Goal: Task Accomplishment & Management: Manage account settings

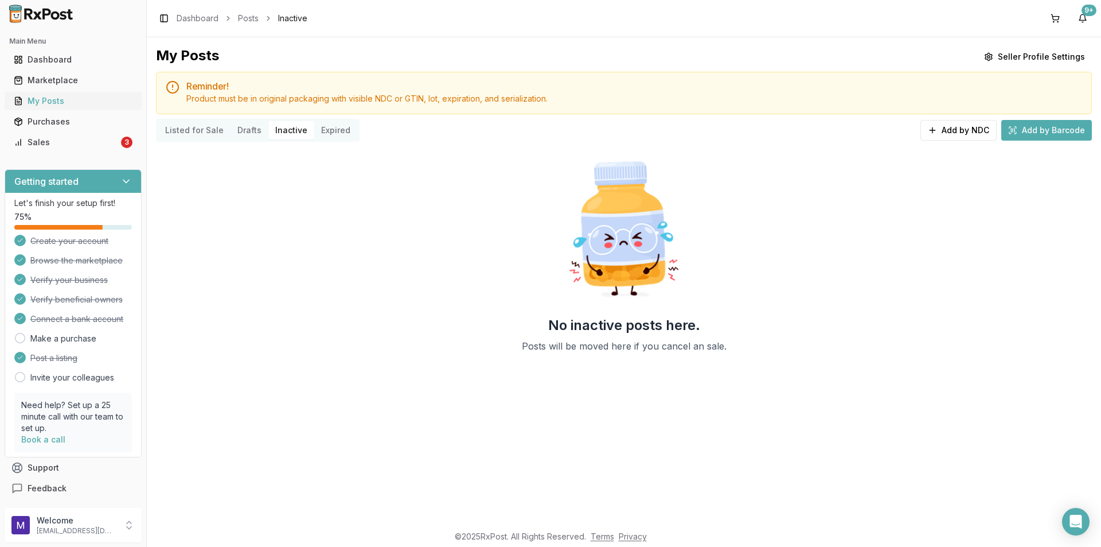
click at [67, 104] on div "My Posts" at bounding box center [73, 100] width 119 height 11
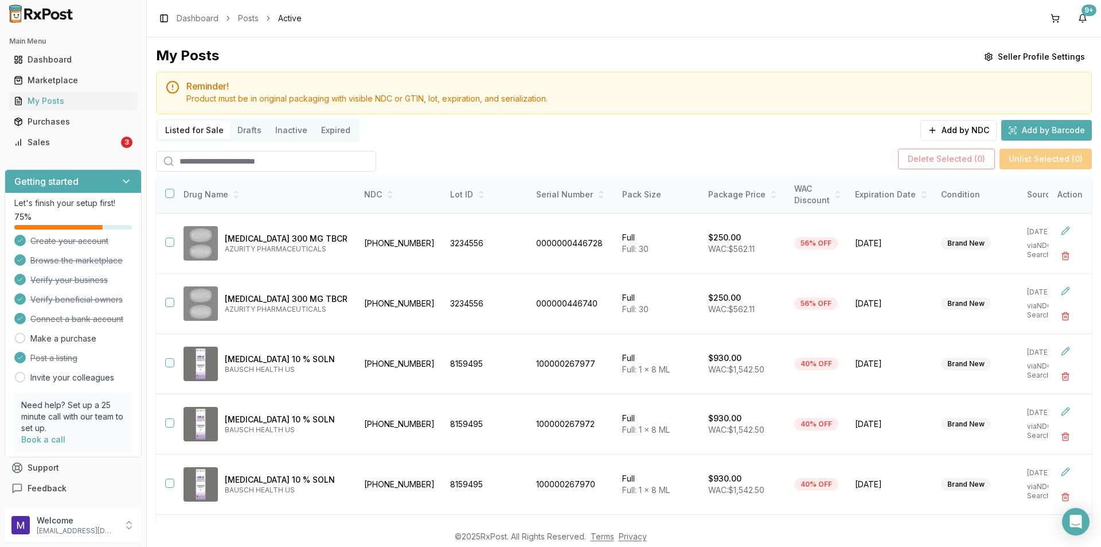
click at [208, 153] on input "search" at bounding box center [266, 161] width 220 height 21
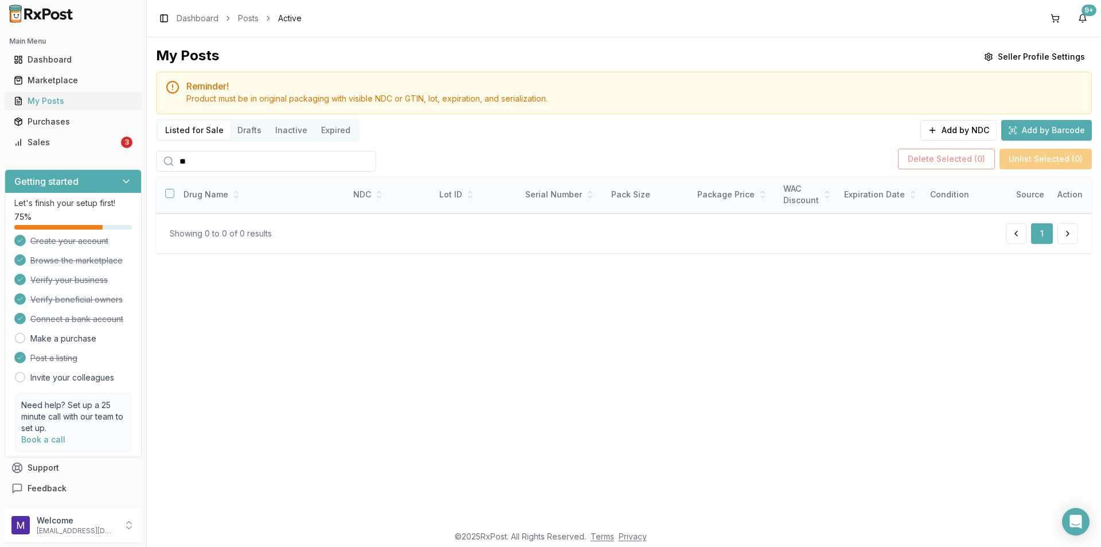
type input "**"
click at [60, 100] on div "My Posts" at bounding box center [73, 100] width 119 height 11
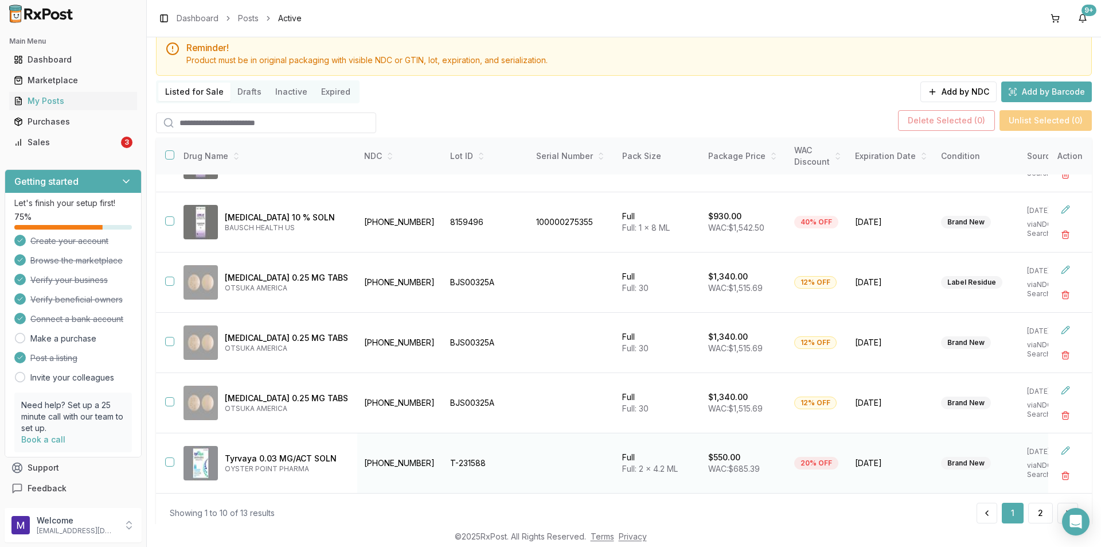
scroll to position [75, 0]
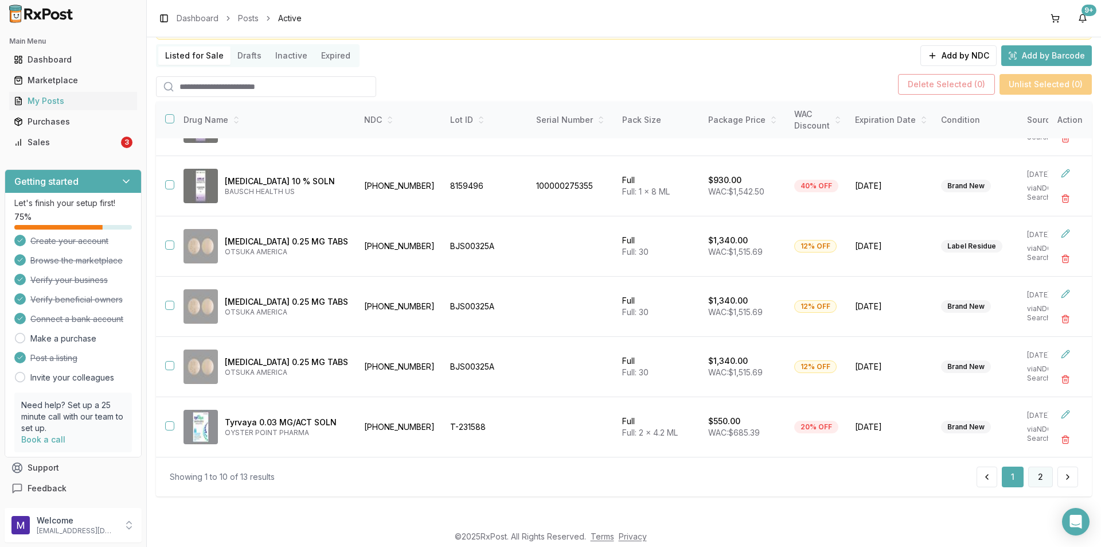
click at [1047, 477] on button "2" at bounding box center [1041, 476] width 25 height 21
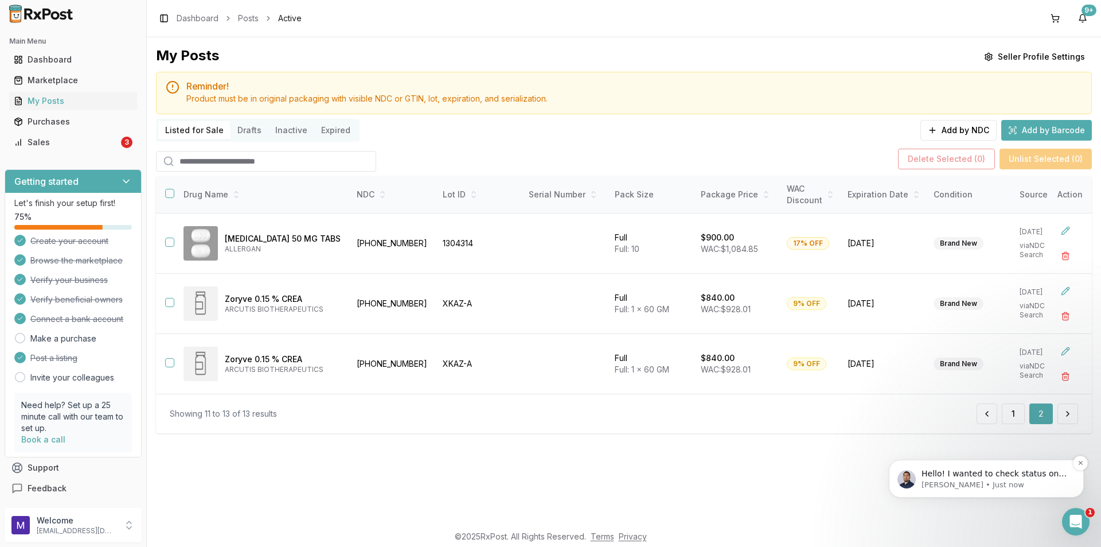
click at [1016, 478] on span "Hello! I wanted to check status on this order 1316b36ee39a?" at bounding box center [994, 479] width 145 height 21
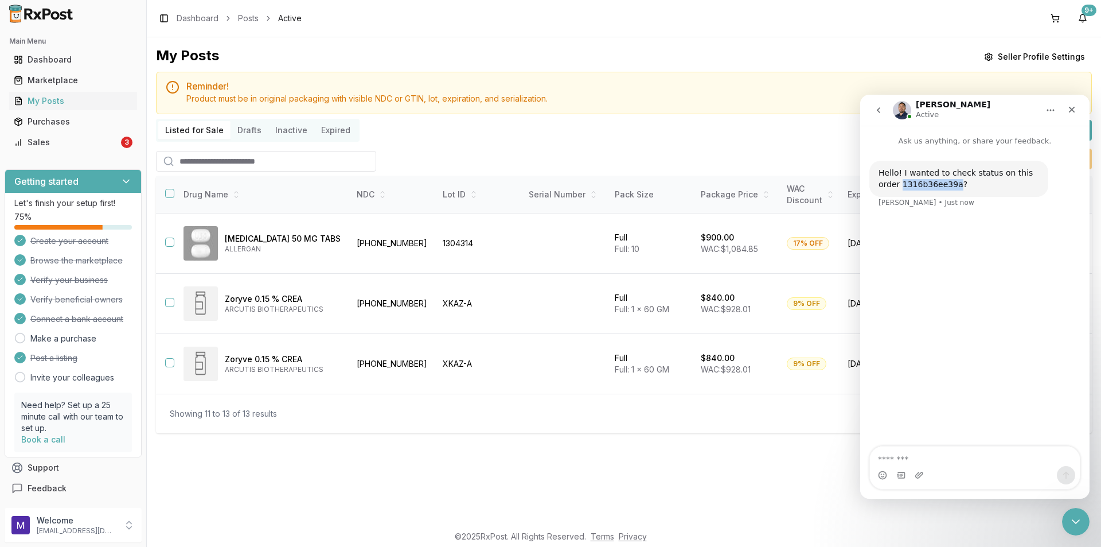
drag, startPoint x: 932, startPoint y: 186, endPoint x: 864, endPoint y: 190, distance: 67.3
click at [864, 190] on div "Hello! I wanted to check status on this order 1316b36ee39a? Manuel • Just now" at bounding box center [974, 184] width 229 height 75
copy div "1316b36ee39a"
click at [73, 120] on div "Purchases" at bounding box center [73, 121] width 119 height 11
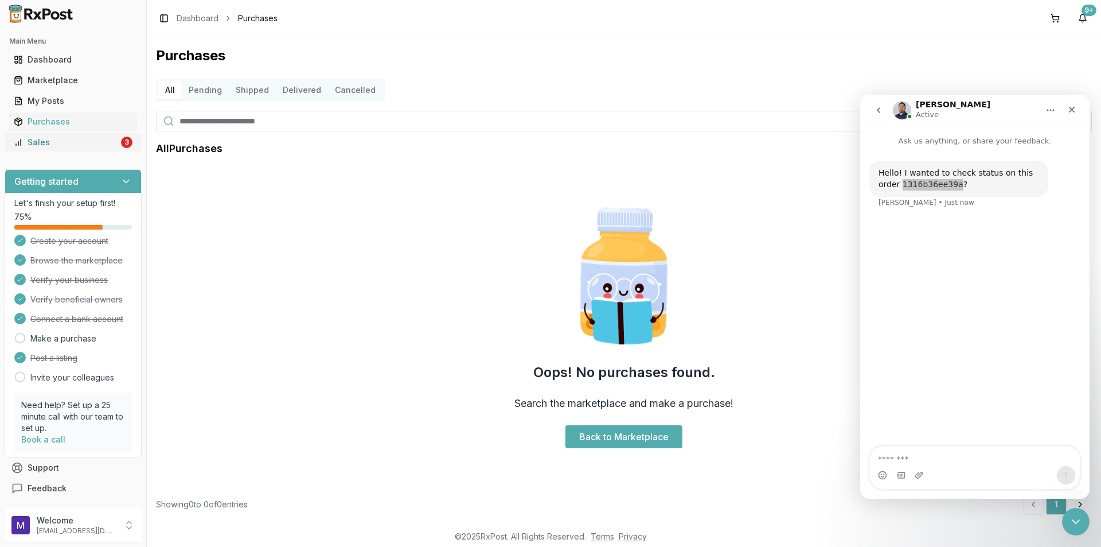
click at [64, 146] on div "Sales" at bounding box center [66, 142] width 105 height 11
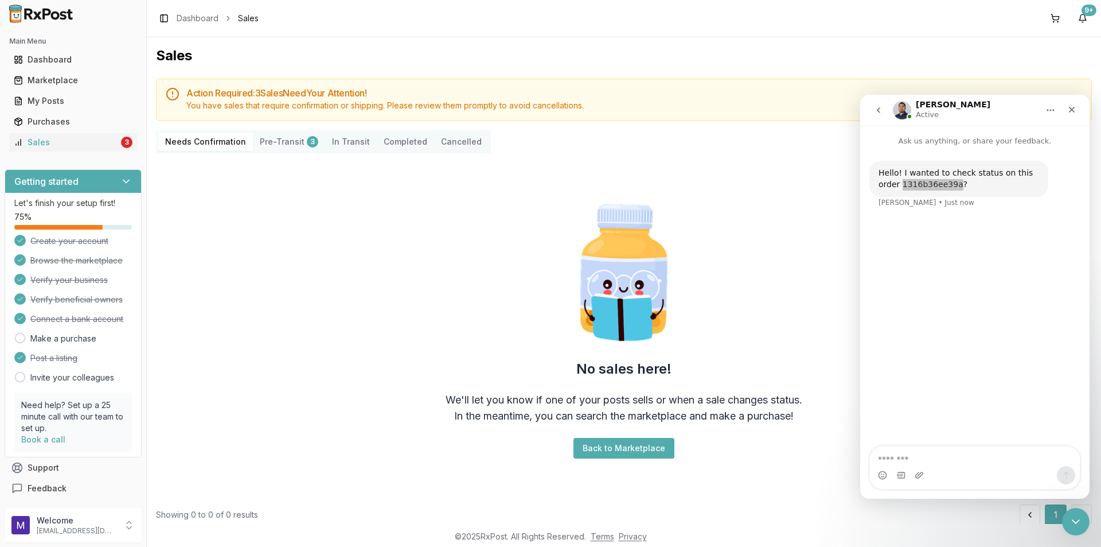
click at [276, 145] on button "Pre-Transit 3" at bounding box center [289, 142] width 72 height 18
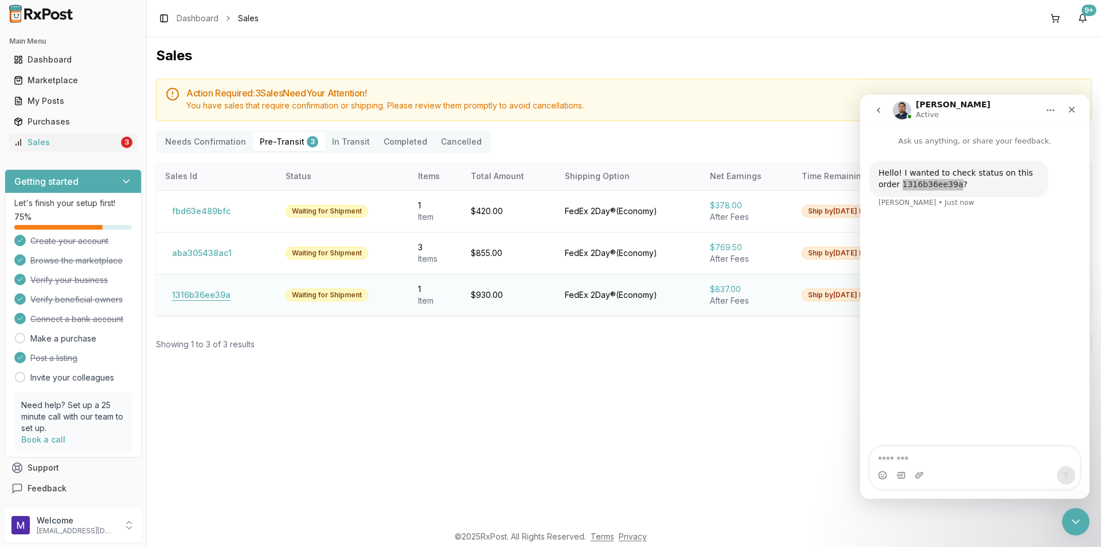
click at [222, 298] on button "1316b36ee39a" at bounding box center [201, 295] width 72 height 18
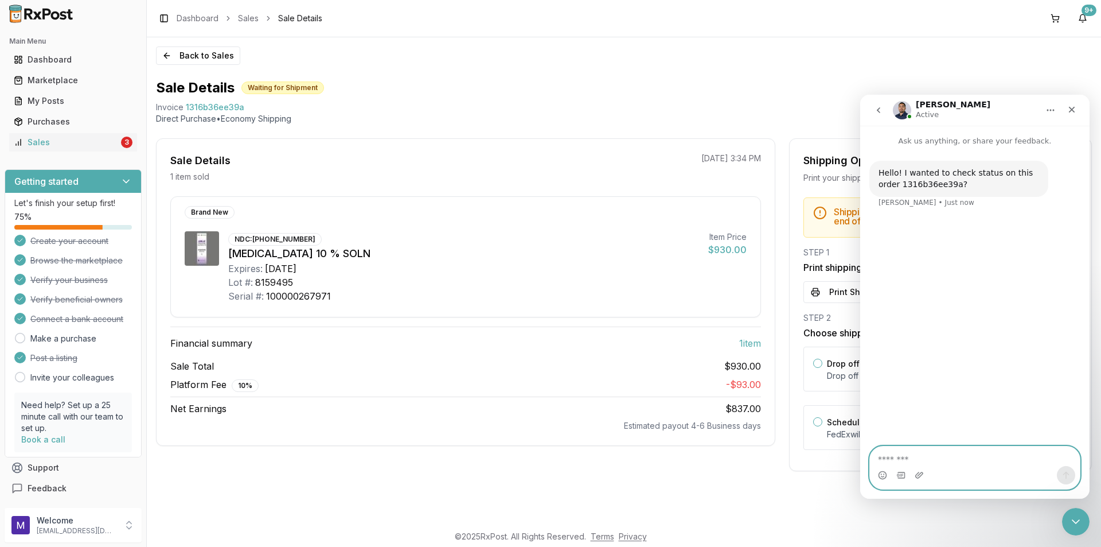
click at [975, 464] on textarea "Message…" at bounding box center [975, 456] width 210 height 20
type textarea "*"
type textarea "**********"
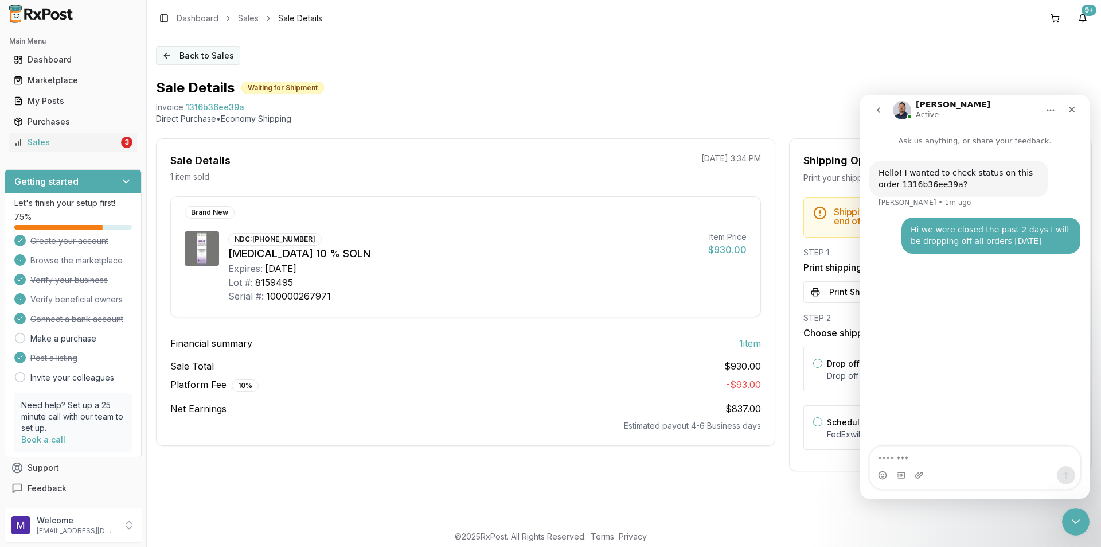
click at [165, 51] on button "Back to Sales" at bounding box center [198, 55] width 84 height 18
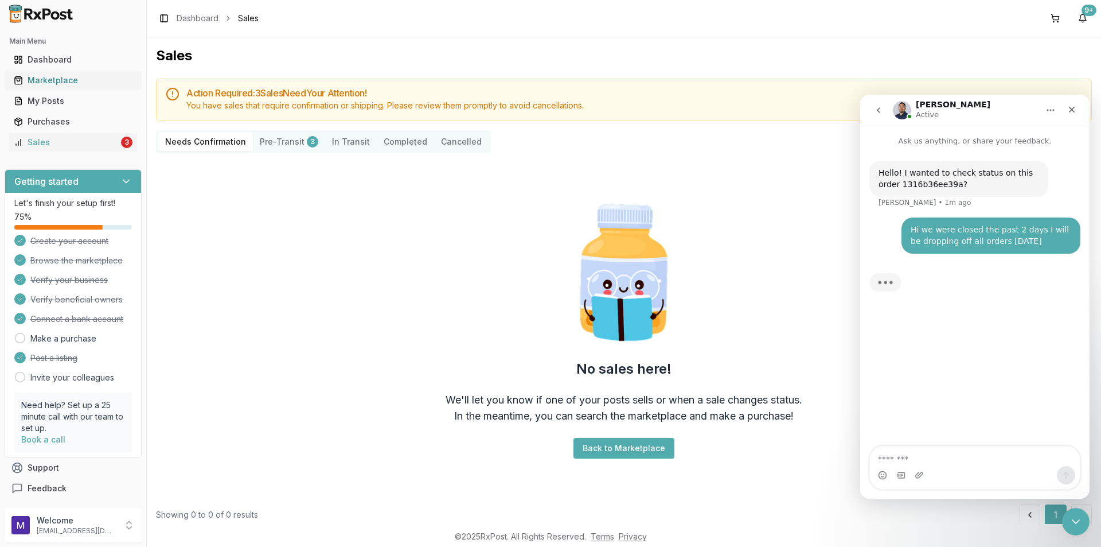
click at [73, 85] on div "Marketplace" at bounding box center [73, 80] width 119 height 11
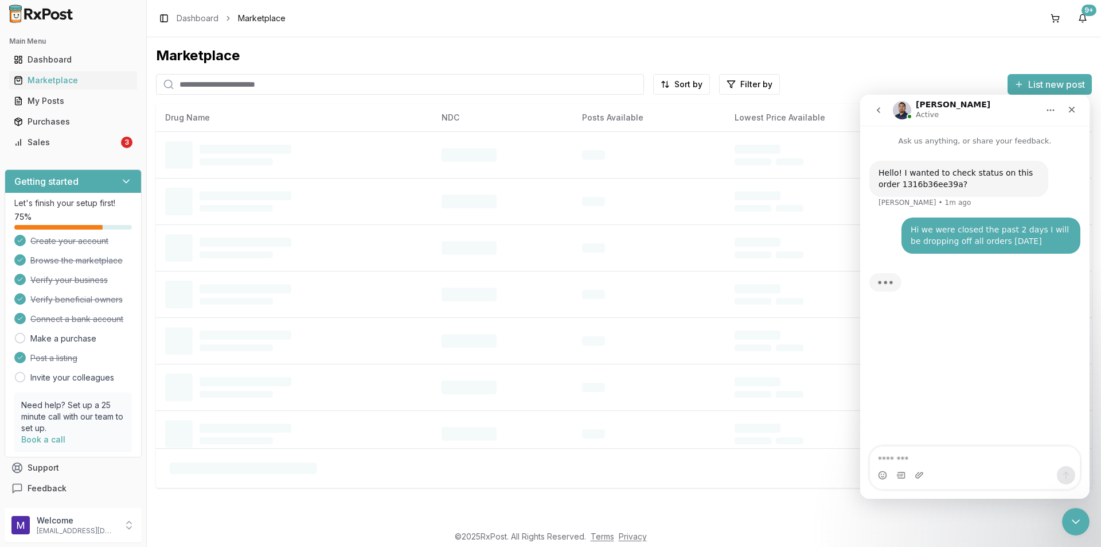
click at [297, 84] on input "search" at bounding box center [400, 84] width 488 height 21
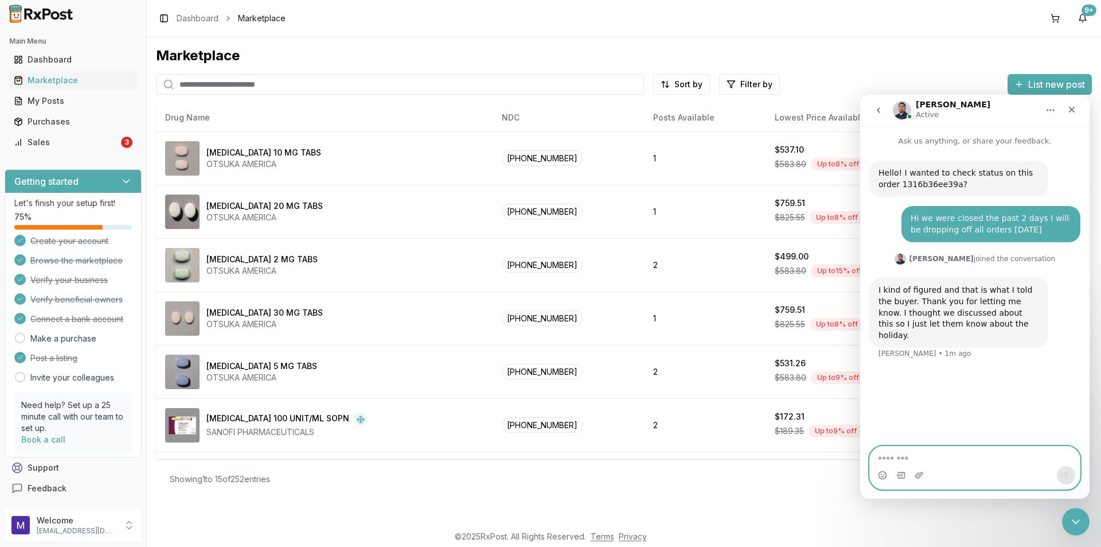
click at [945, 455] on textarea "Message…" at bounding box center [975, 456] width 210 height 20
type textarea "**********"
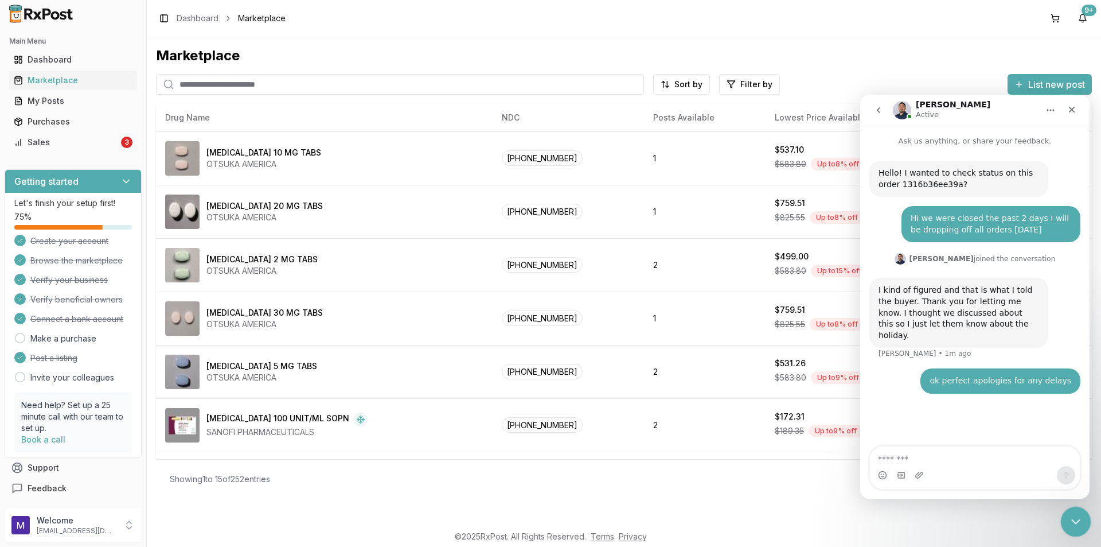
click at [1077, 513] on icon "Close Intercom Messenger" at bounding box center [1075, 520] width 14 height 14
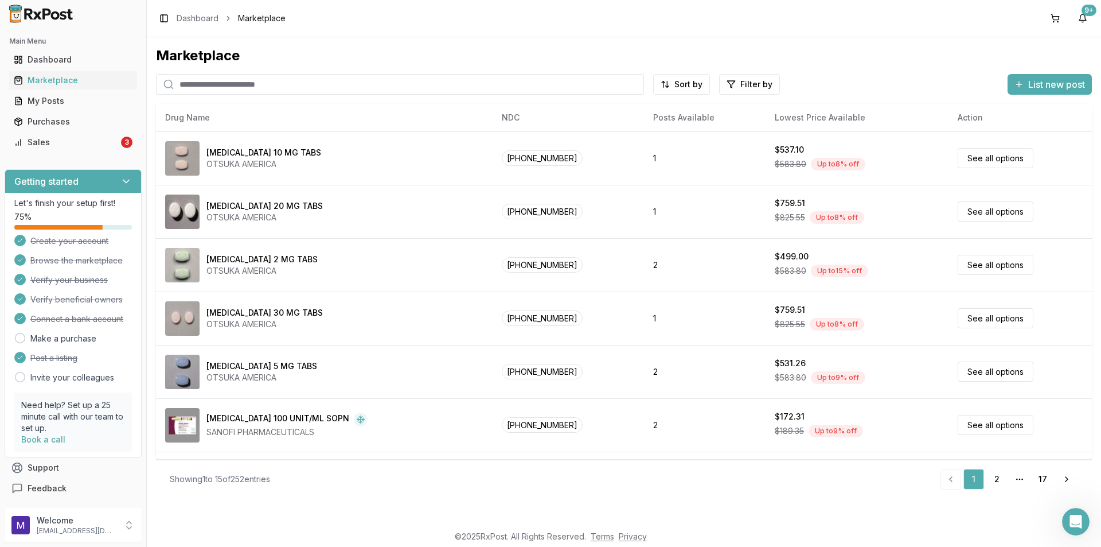
click at [207, 78] on input "search" at bounding box center [400, 84] width 488 height 21
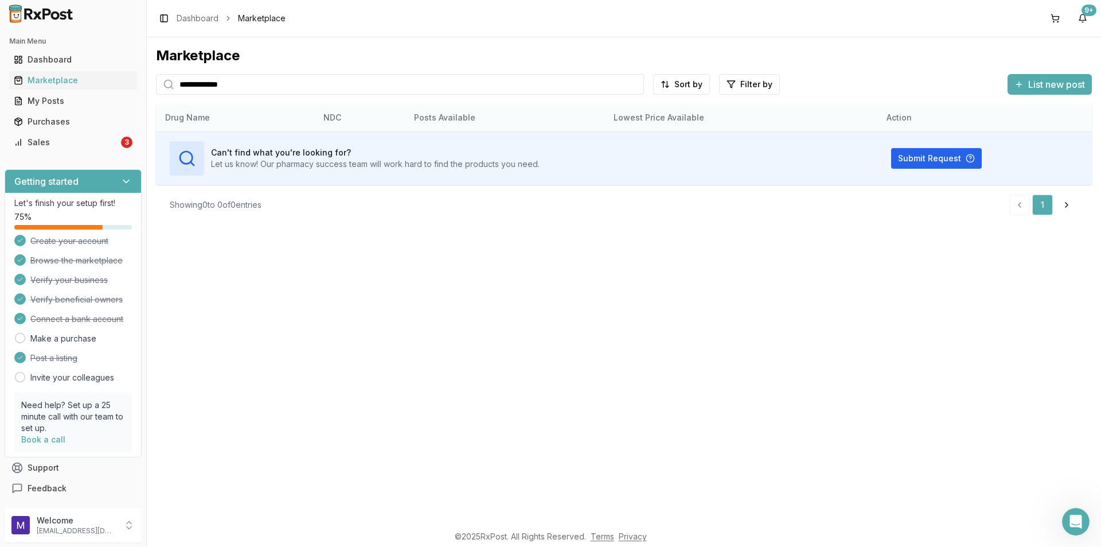
type input "**********"
drag, startPoint x: 266, startPoint y: 86, endPoint x: 78, endPoint y: 120, distance: 191.2
click at [90, 120] on div "**********" at bounding box center [550, 273] width 1101 height 547
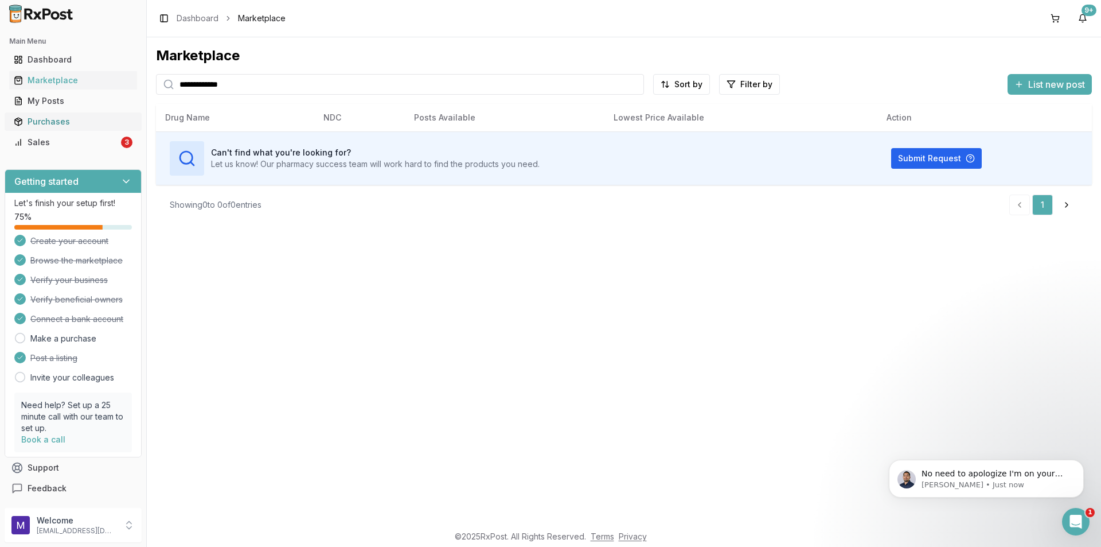
scroll to position [5, 0]
click at [997, 481] on p "Manuel • Just now" at bounding box center [996, 485] width 148 height 10
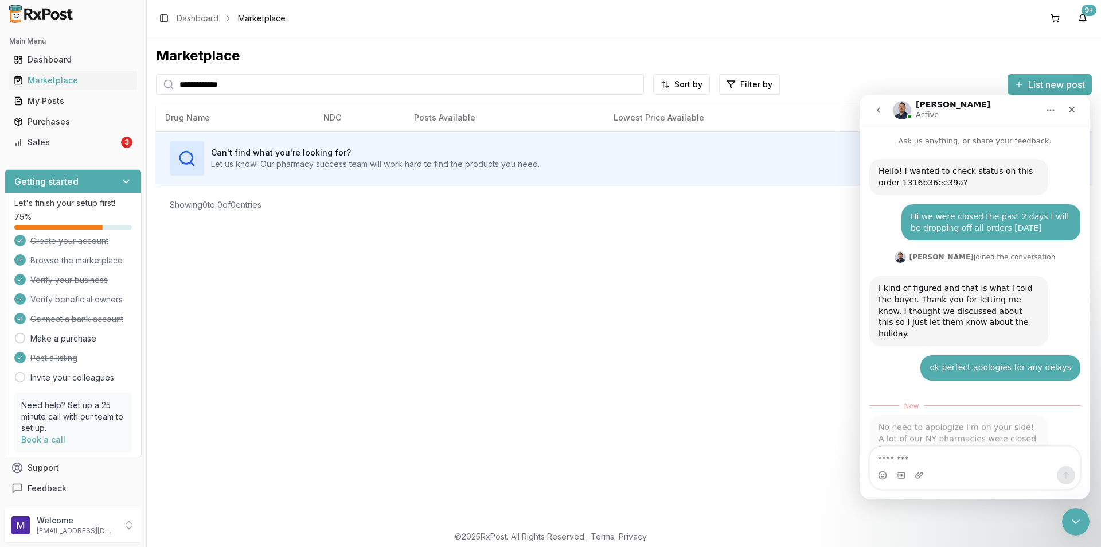
scroll to position [24, 0]
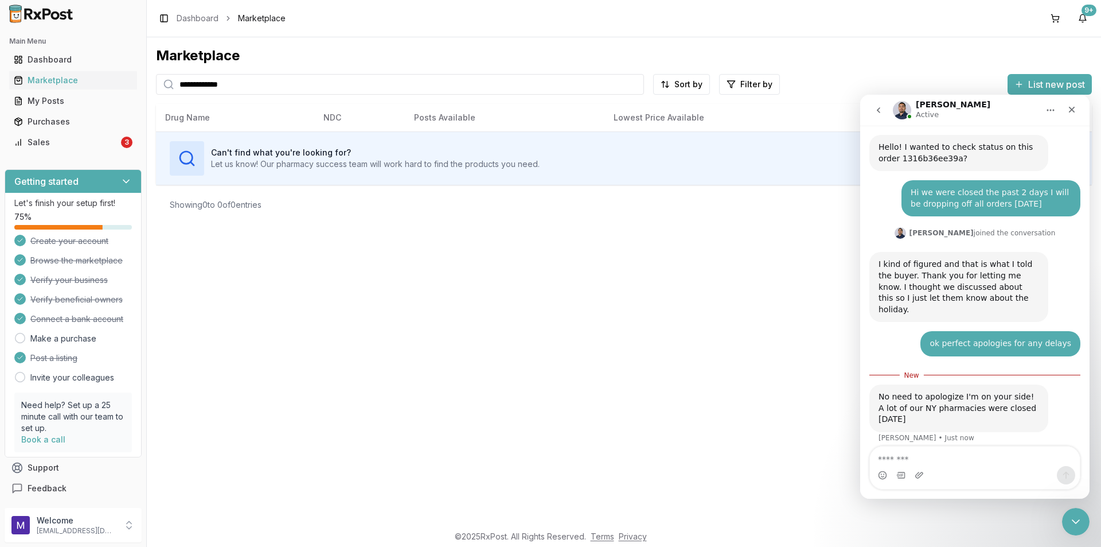
click at [389, 346] on div "**********" at bounding box center [624, 280] width 955 height 486
click at [891, 450] on textarea "Message…" at bounding box center [975, 456] width 210 height 20
drag, startPoint x: 960, startPoint y: 461, endPoint x: 951, endPoint y: 457, distance: 9.3
click at [933, 449] on textarea "**********" at bounding box center [975, 456] width 210 height 20
click at [967, 462] on textarea "**********" at bounding box center [975, 456] width 210 height 20
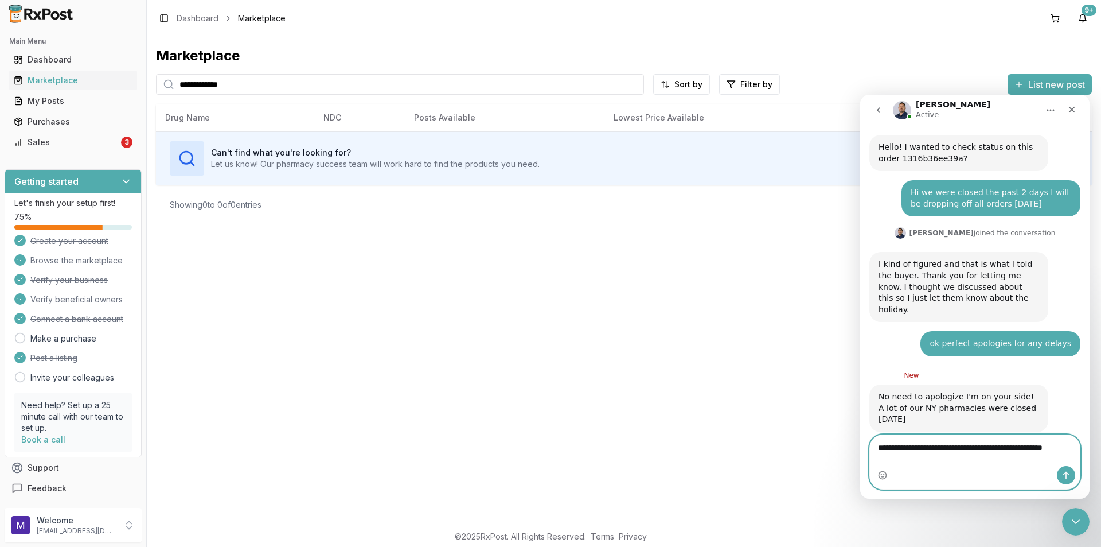
scroll to position [36, 0]
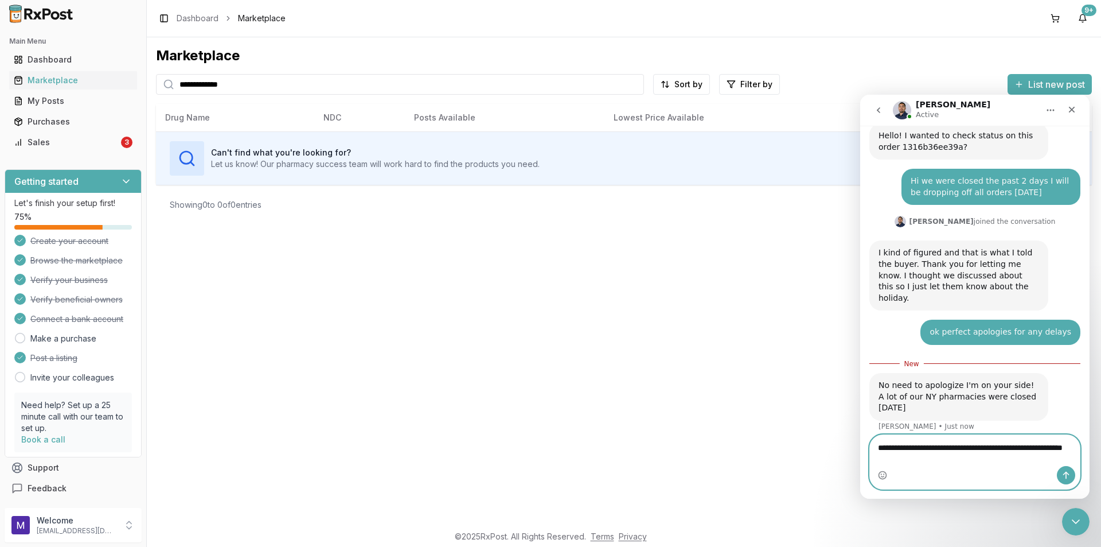
type textarea "**********"
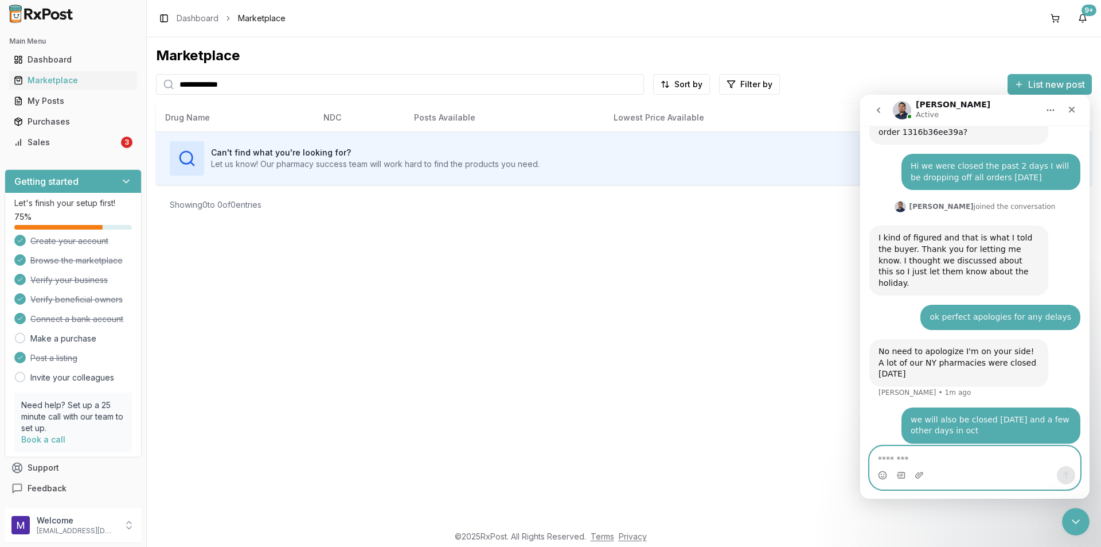
scroll to position [95, 0]
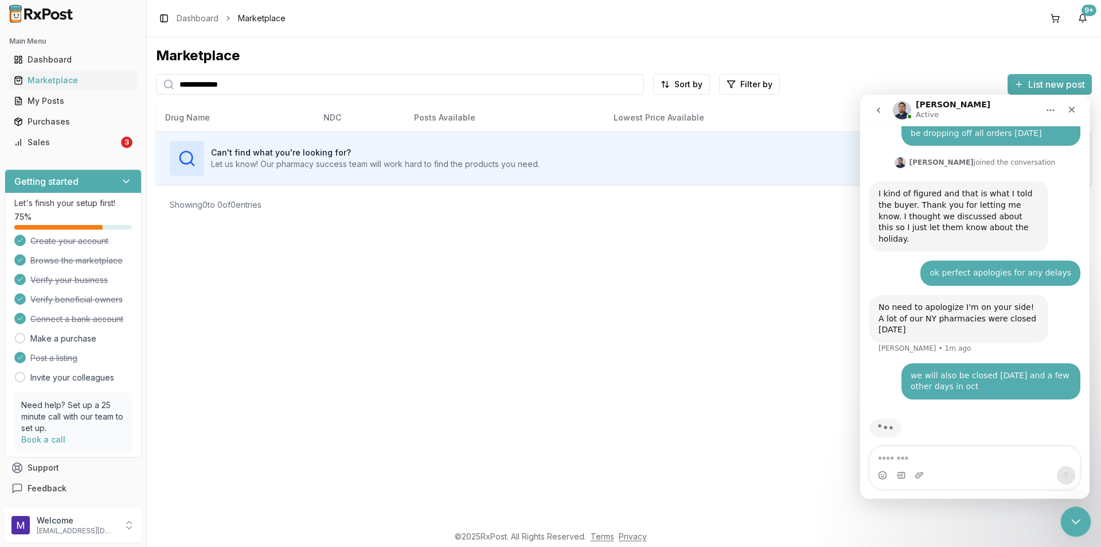
click at [1080, 517] on icon "Close Intercom Messenger" at bounding box center [1075, 520] width 14 height 14
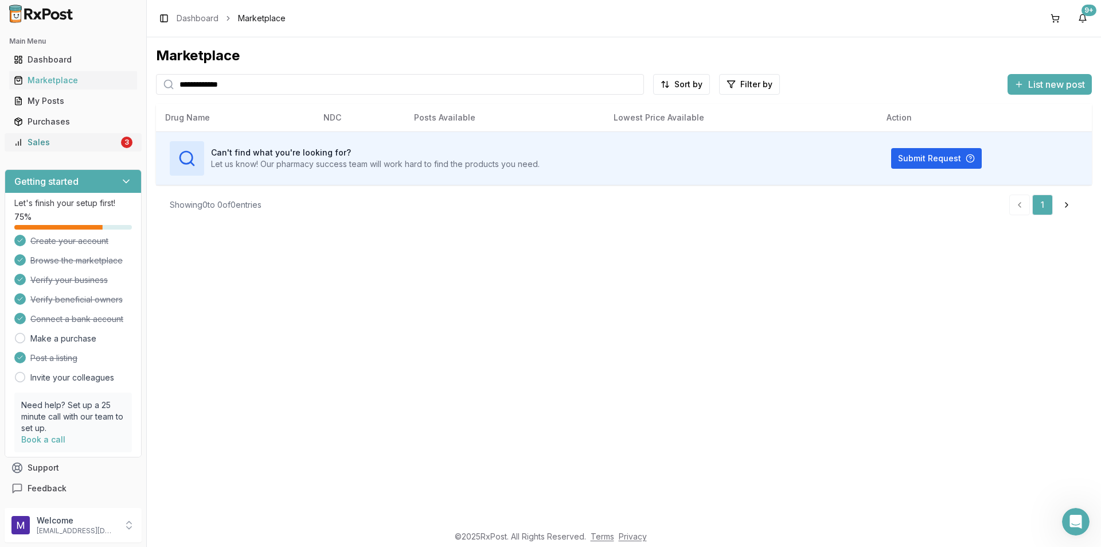
click at [89, 135] on link "Sales 3" at bounding box center [73, 142] width 128 height 21
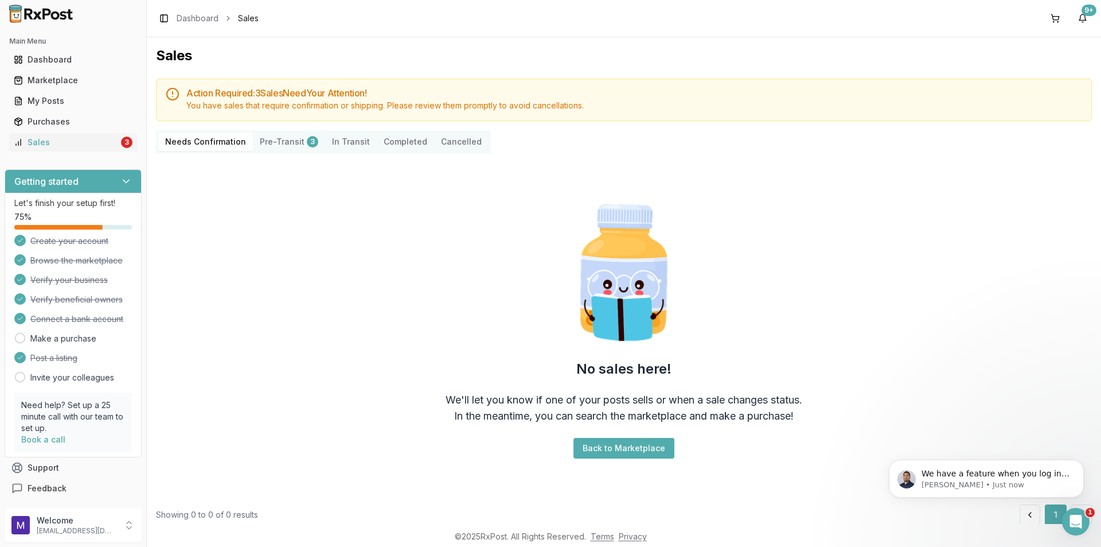
scroll to position [119, 0]
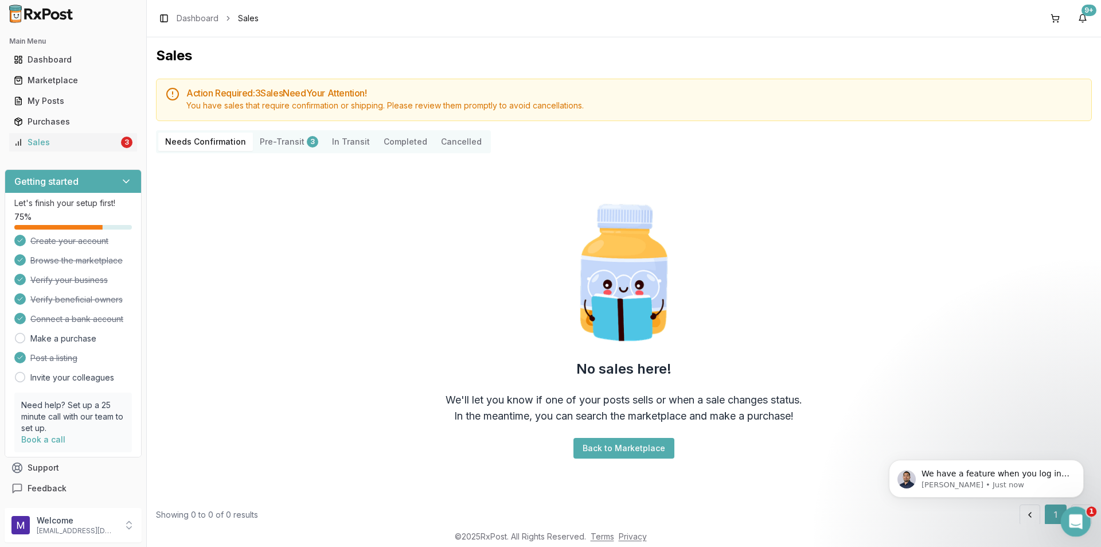
click at [1071, 511] on icon "Open Intercom Messenger" at bounding box center [1074, 520] width 19 height 19
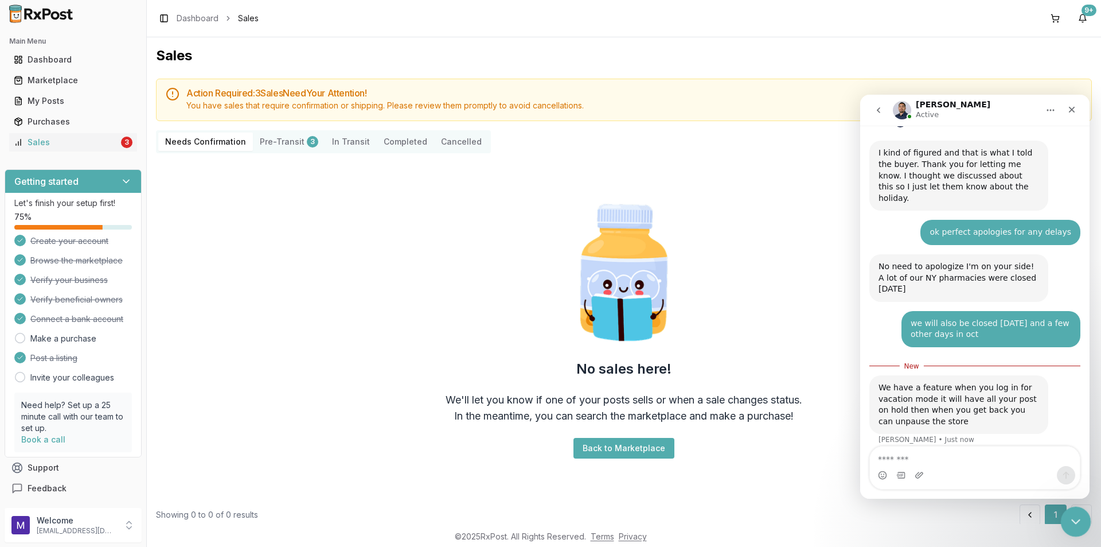
scroll to position [138, 0]
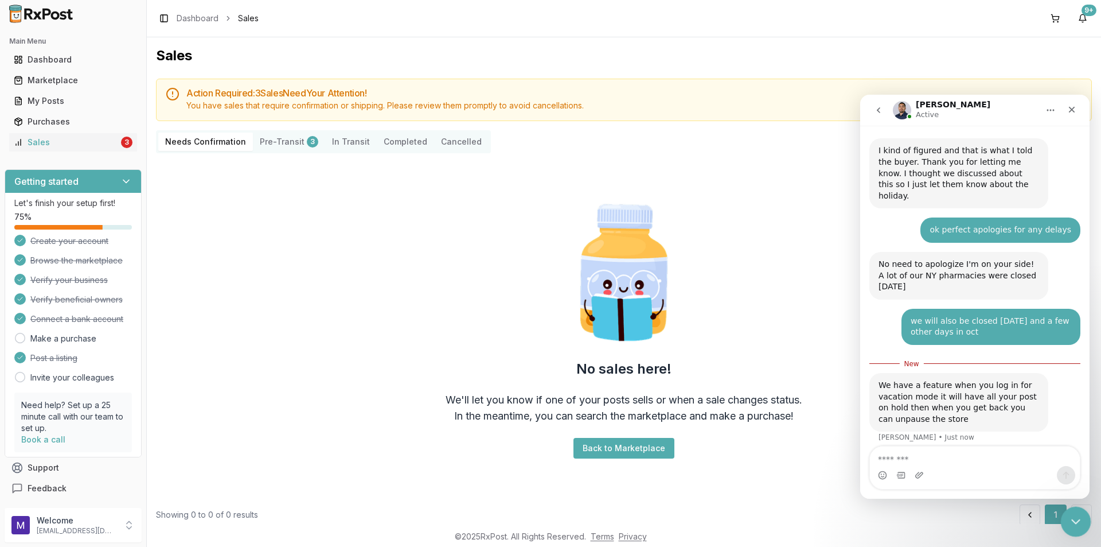
click at [1080, 509] on div "Close Intercom Messenger" at bounding box center [1075, 520] width 28 height 28
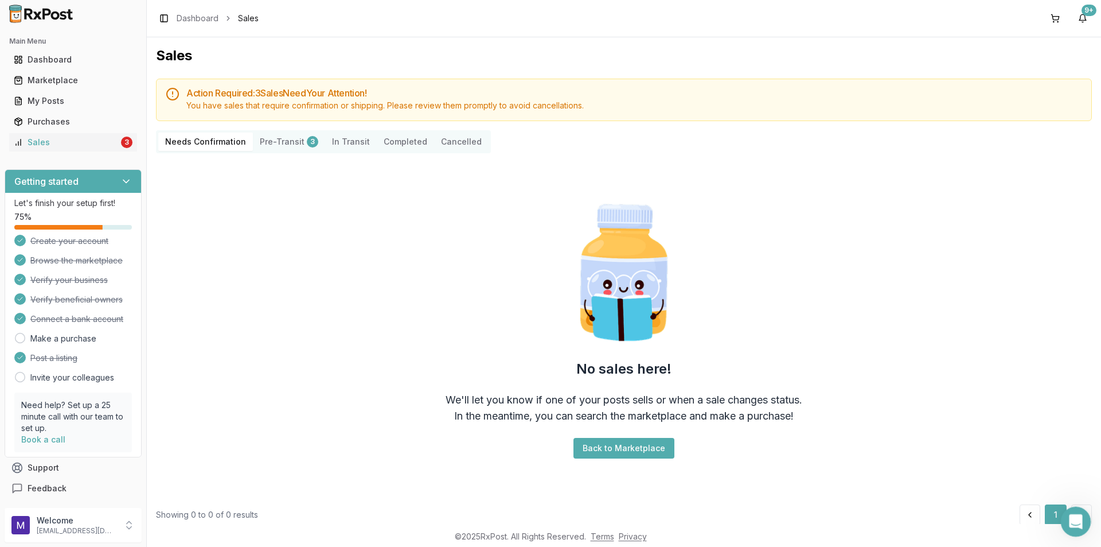
click at [1061, 516] on div "Open Intercom Messenger" at bounding box center [1075, 520] width 38 height 38
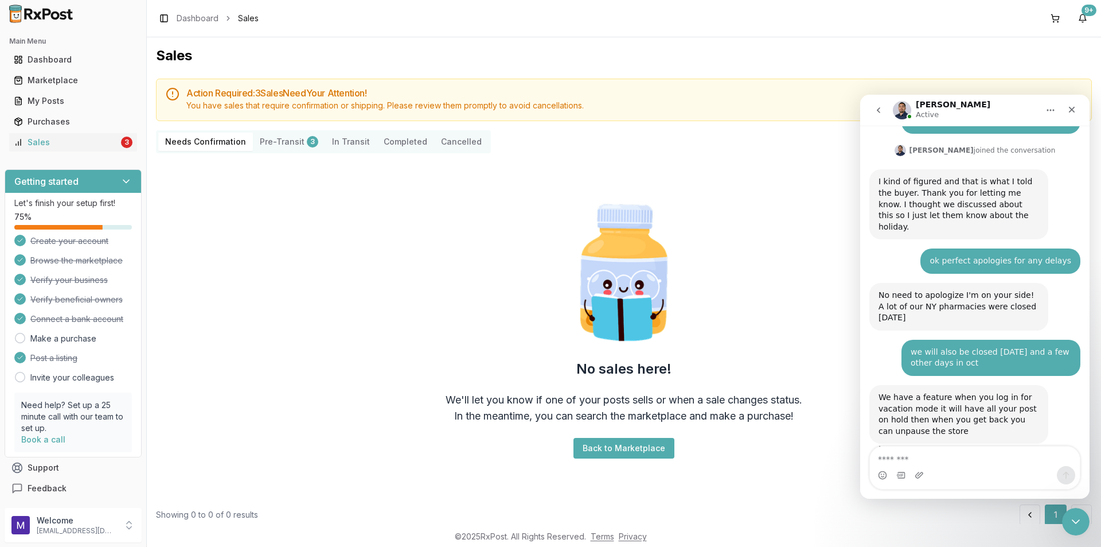
scroll to position [119, 0]
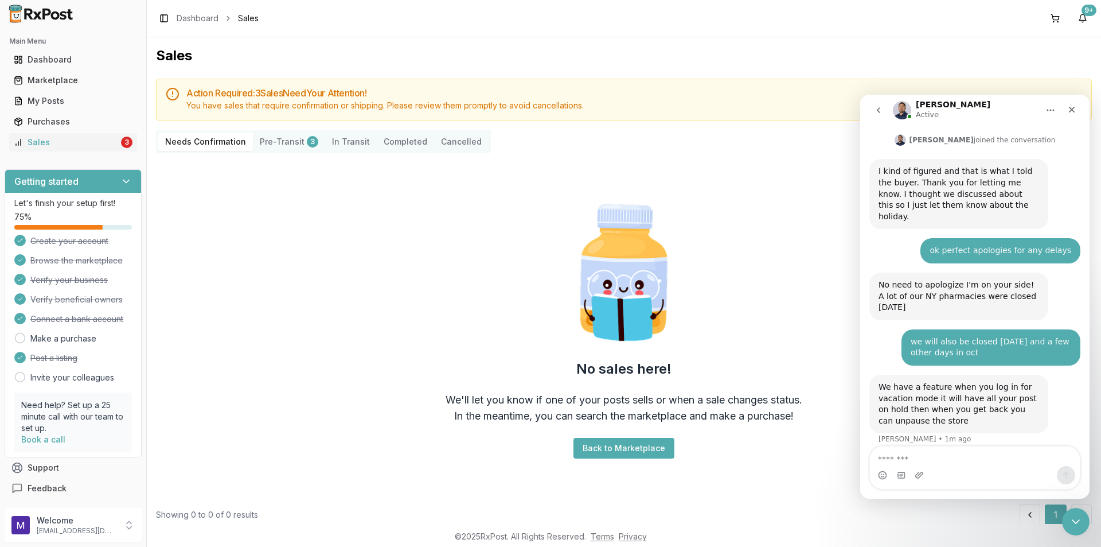
click at [937, 457] on textarea "Message…" at bounding box center [975, 456] width 210 height 20
type textarea "*"
click at [1071, 521] on icon "Close Intercom Messenger" at bounding box center [1075, 520] width 14 height 14
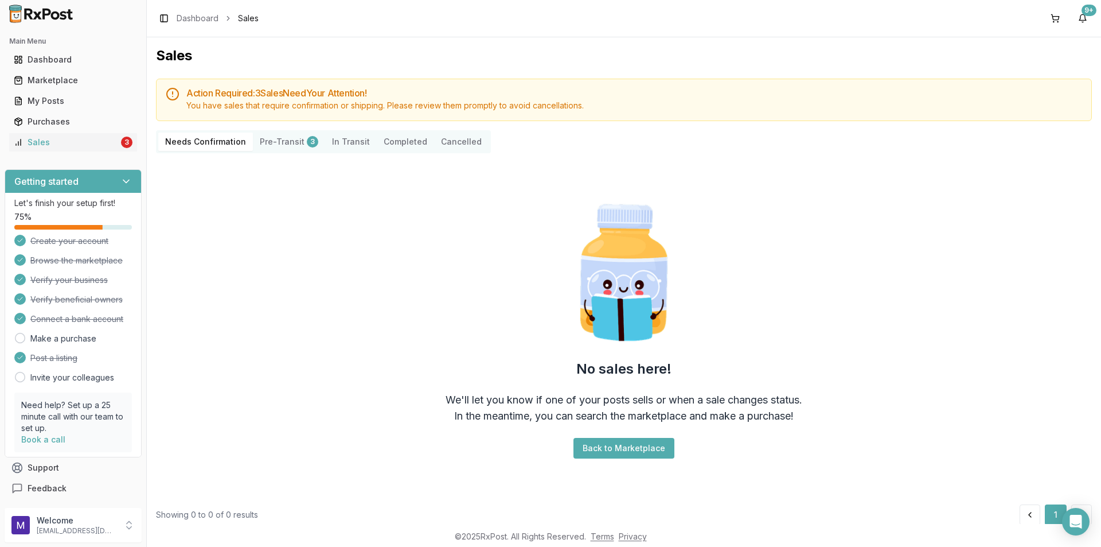
click at [288, 141] on button "Pre-Transit 3" at bounding box center [289, 142] width 72 height 18
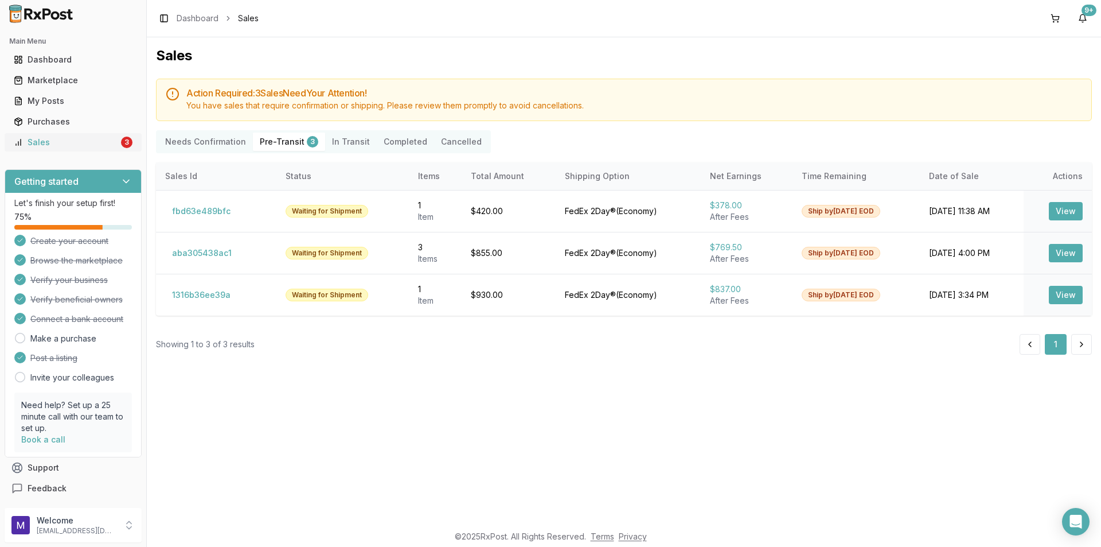
click at [94, 135] on link "Sales 3" at bounding box center [73, 142] width 128 height 21
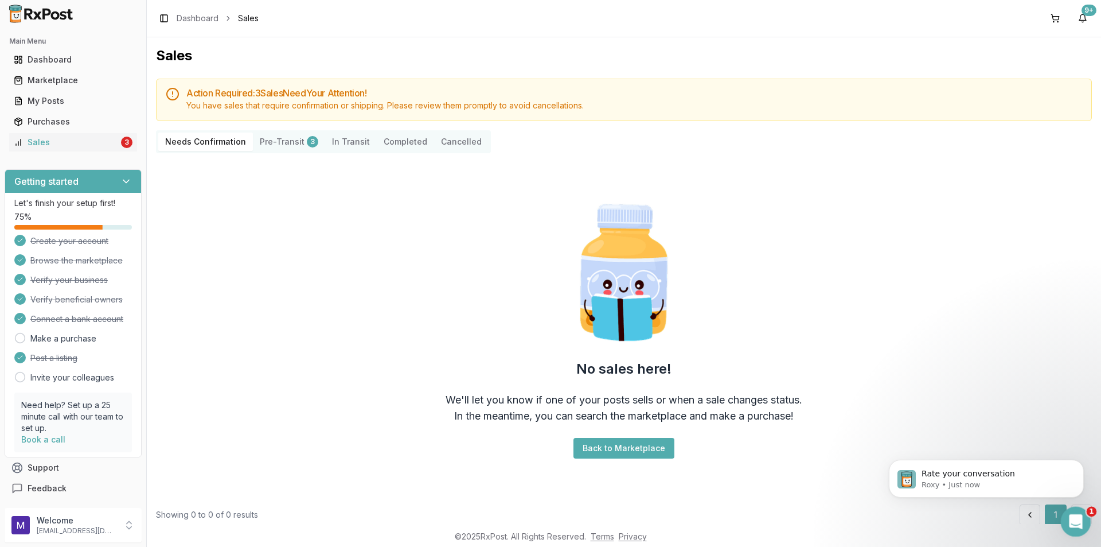
click at [1077, 523] on icon "Open Intercom Messenger" at bounding box center [1074, 520] width 19 height 19
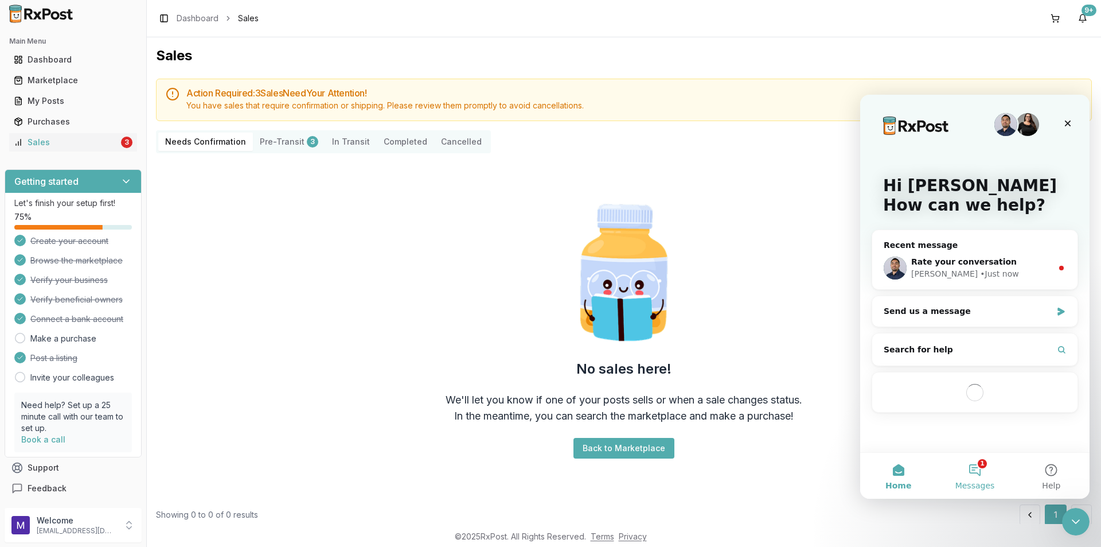
click at [971, 477] on button "1 Messages" at bounding box center [975, 476] width 76 height 46
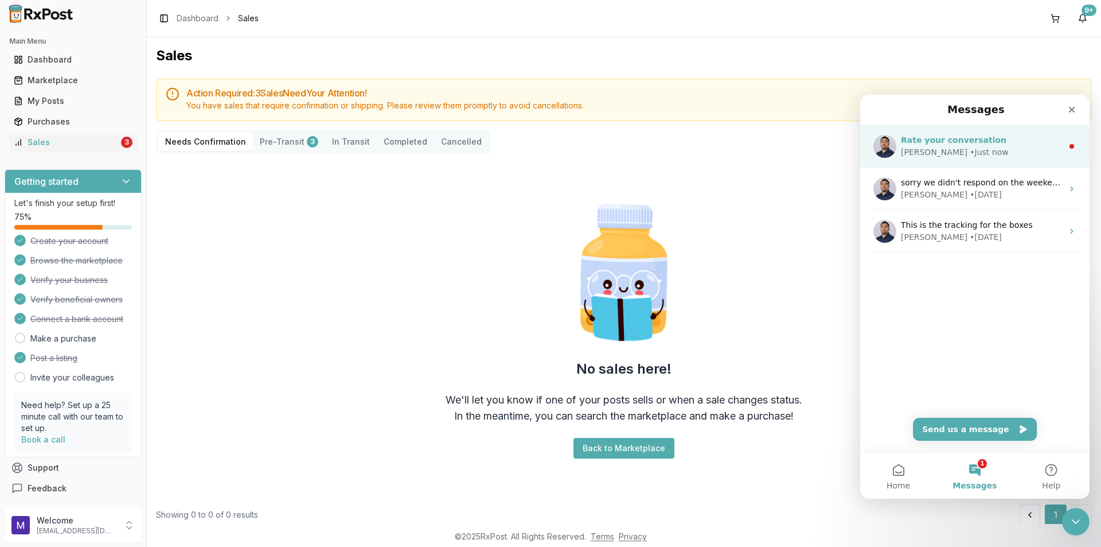
click at [992, 154] on div "Manuel • Just now" at bounding box center [982, 152] width 162 height 12
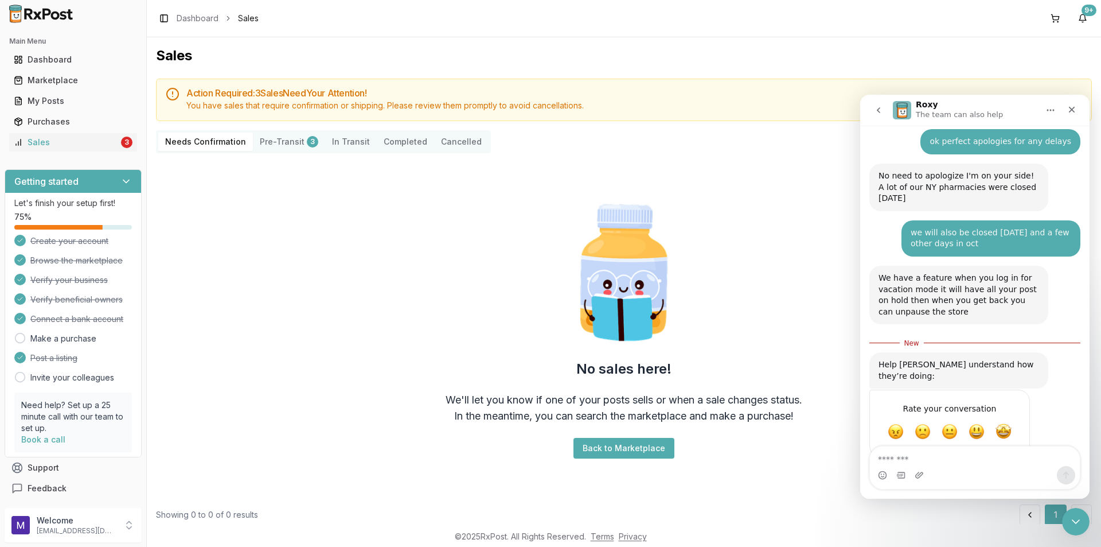
scroll to position [229, 0]
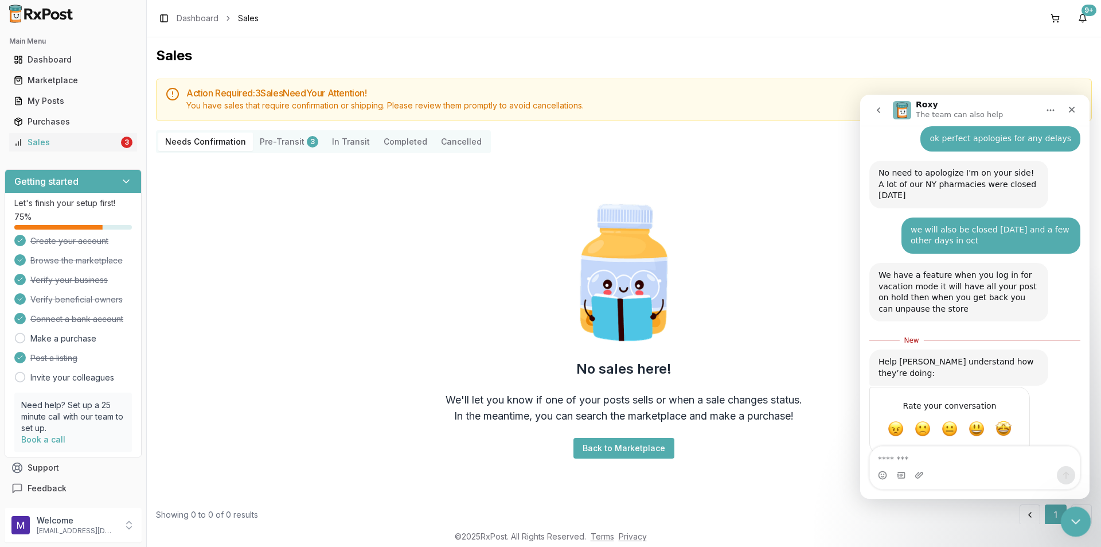
click at [1065, 523] on div "Close Intercom Messenger" at bounding box center [1075, 520] width 28 height 28
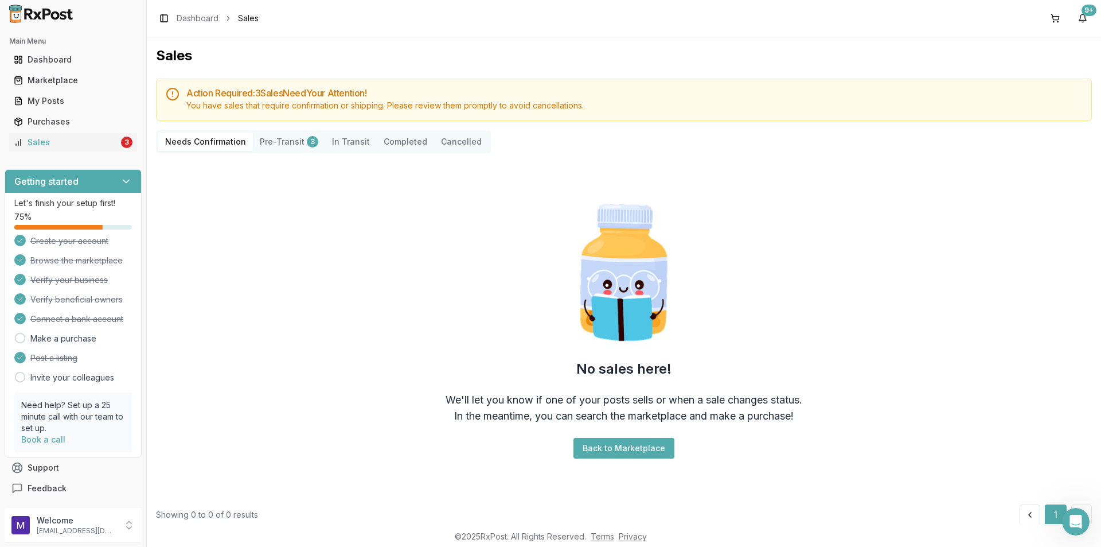
scroll to position [210, 0]
click at [1065, 516] on div "Open Intercom Messenger" at bounding box center [1075, 520] width 38 height 38
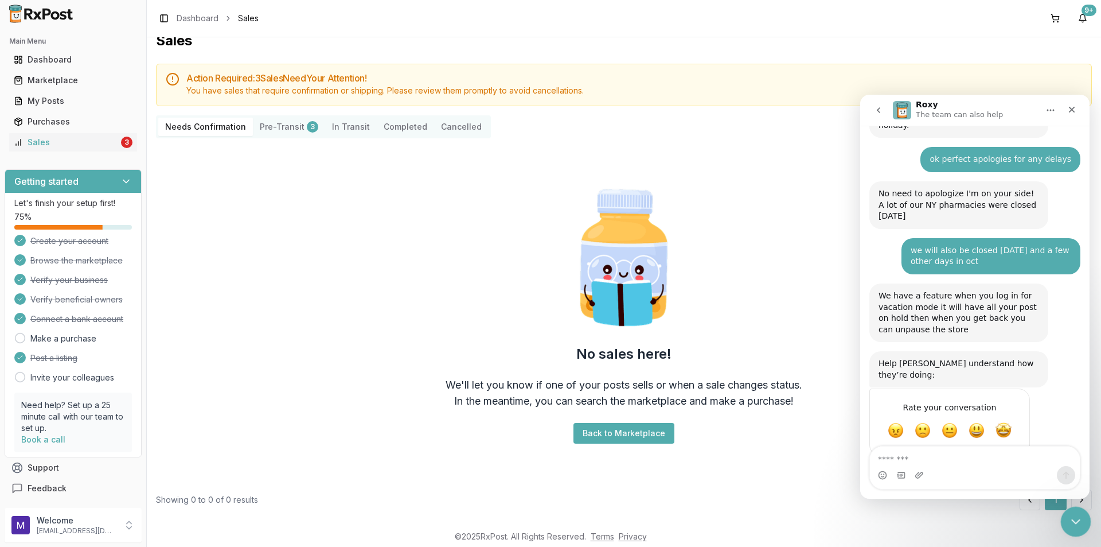
scroll to position [20, 0]
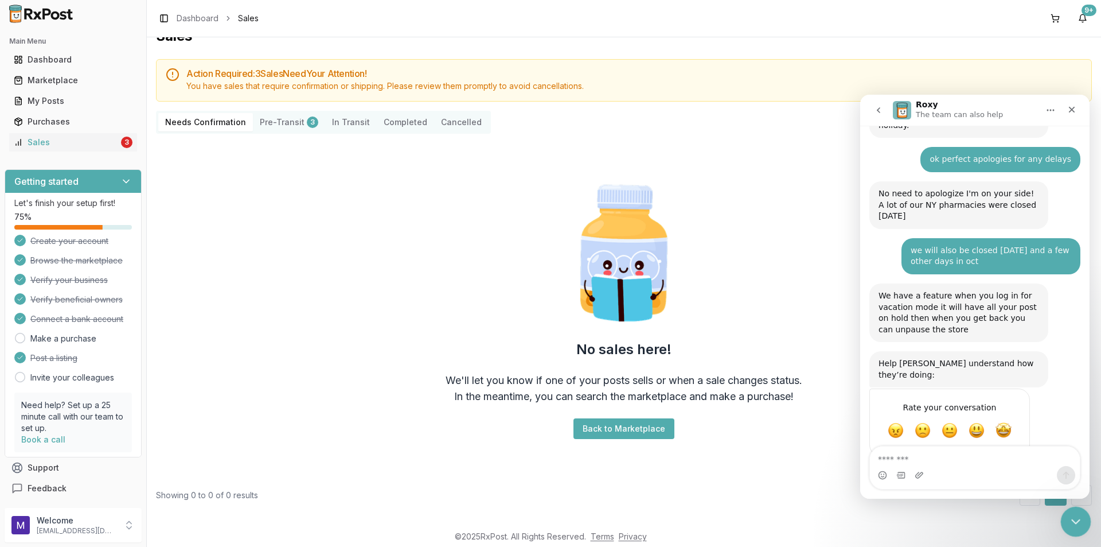
click at [1072, 517] on icon "Close Intercom Messenger" at bounding box center [1075, 520] width 14 height 14
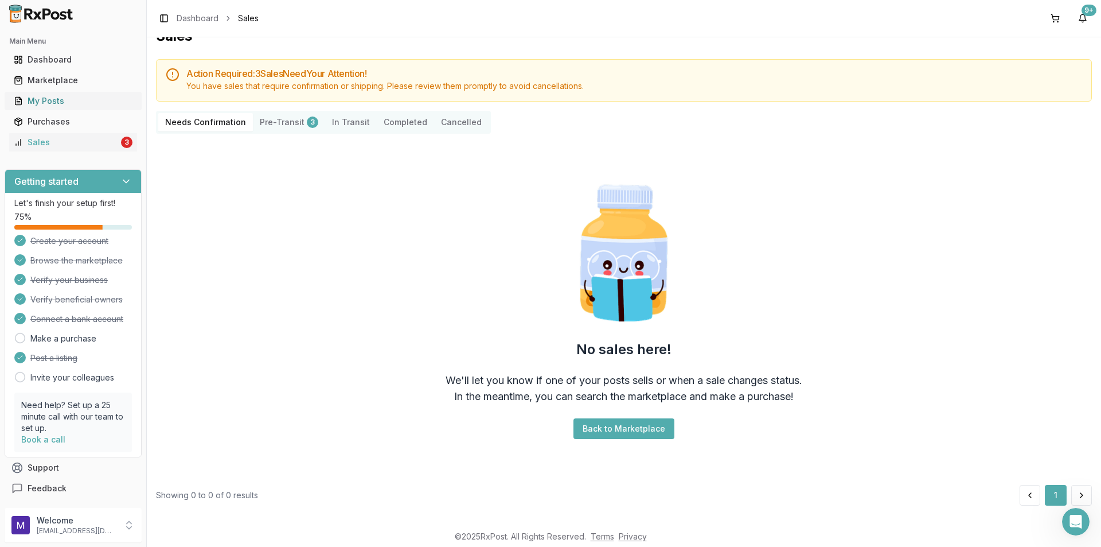
click at [64, 106] on div "My Posts" at bounding box center [73, 100] width 119 height 11
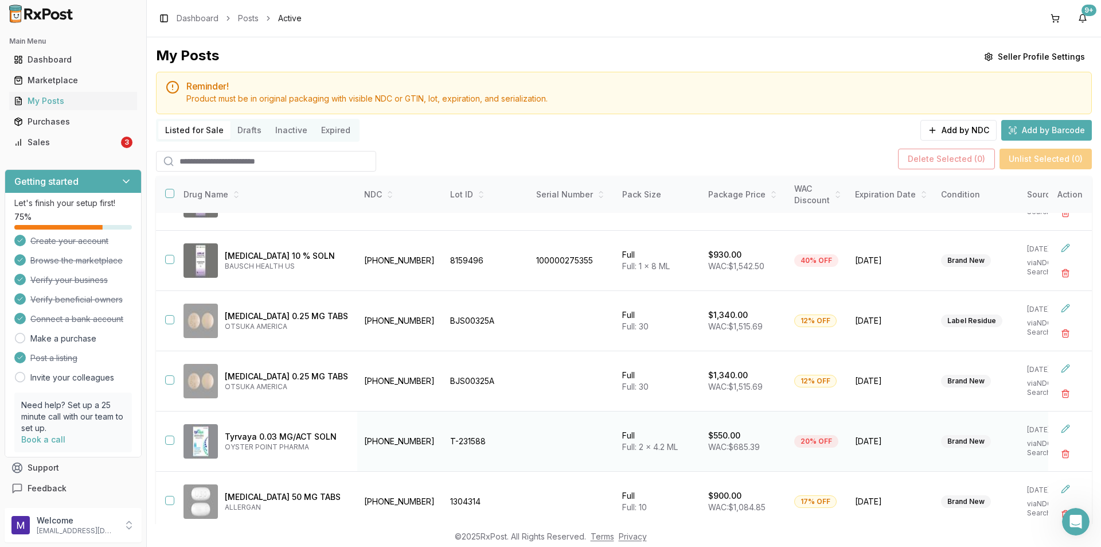
scroll to position [289, 0]
click at [91, 142] on div "Sales" at bounding box center [66, 142] width 105 height 11
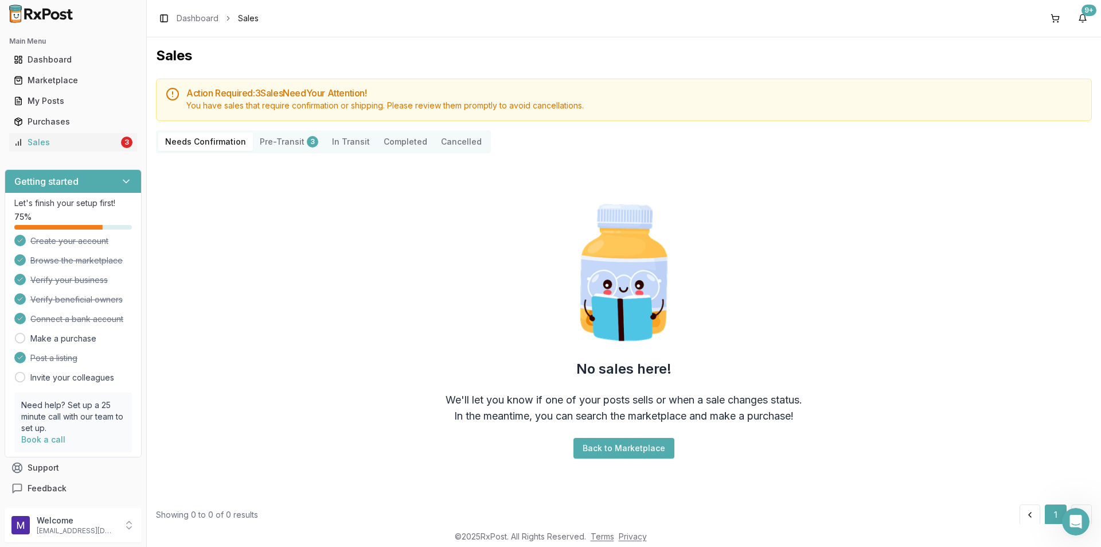
click at [271, 141] on button "Pre-Transit 3" at bounding box center [289, 142] width 72 height 18
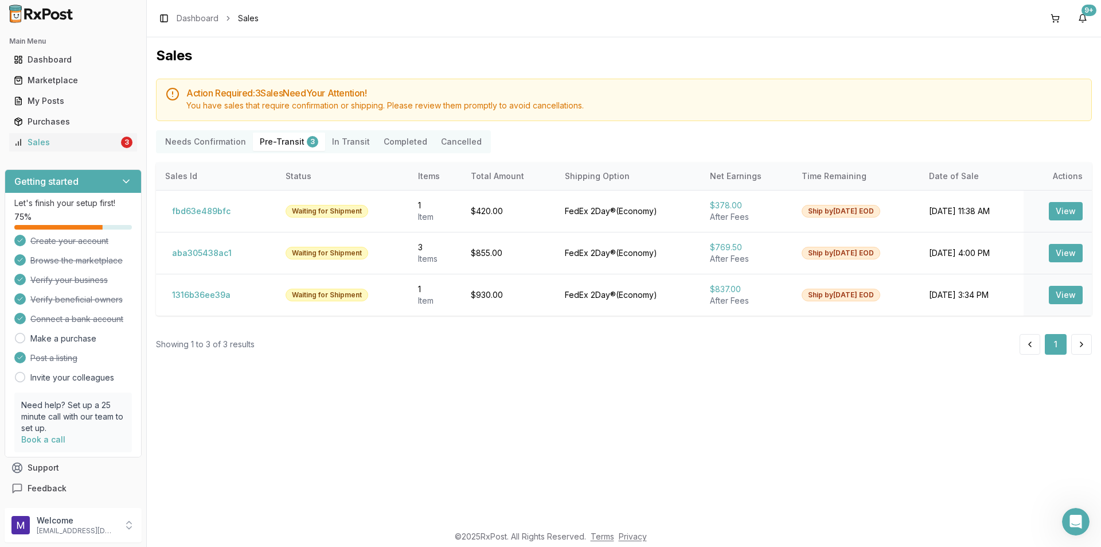
click at [197, 138] on Confirmation "Needs Confirmation" at bounding box center [205, 142] width 95 height 18
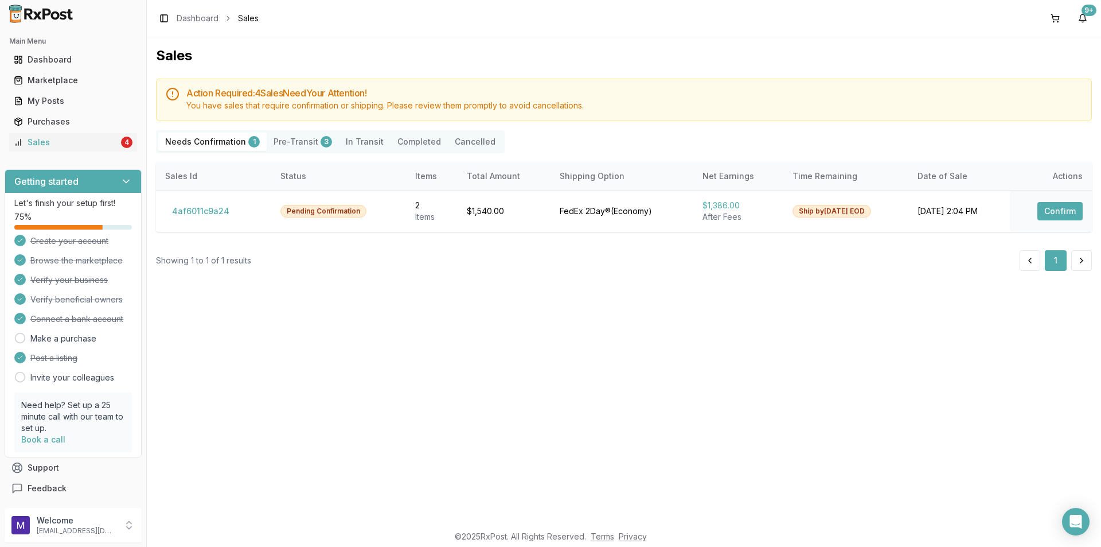
click at [227, 140] on Confirmation "Needs Confirmation 1" at bounding box center [212, 142] width 108 height 18
click at [32, 142] on div "Sales" at bounding box center [66, 142] width 105 height 11
drag, startPoint x: 179, startPoint y: 221, endPoint x: 184, endPoint y: 215, distance: 8.6
click at [184, 215] on button "4af6011c9a24" at bounding box center [200, 211] width 71 height 18
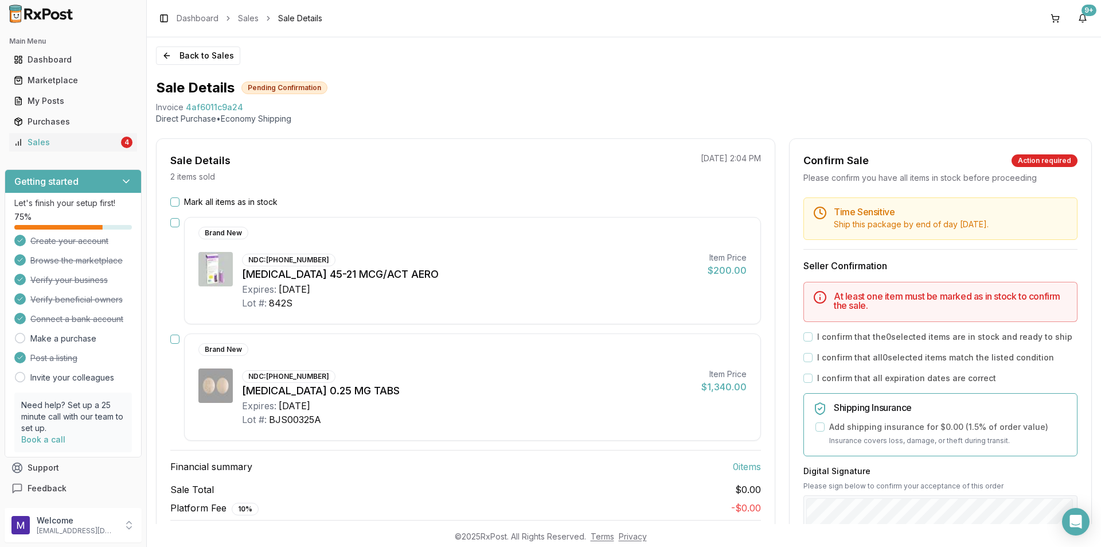
click at [173, 221] on button "button" at bounding box center [174, 222] width 9 height 9
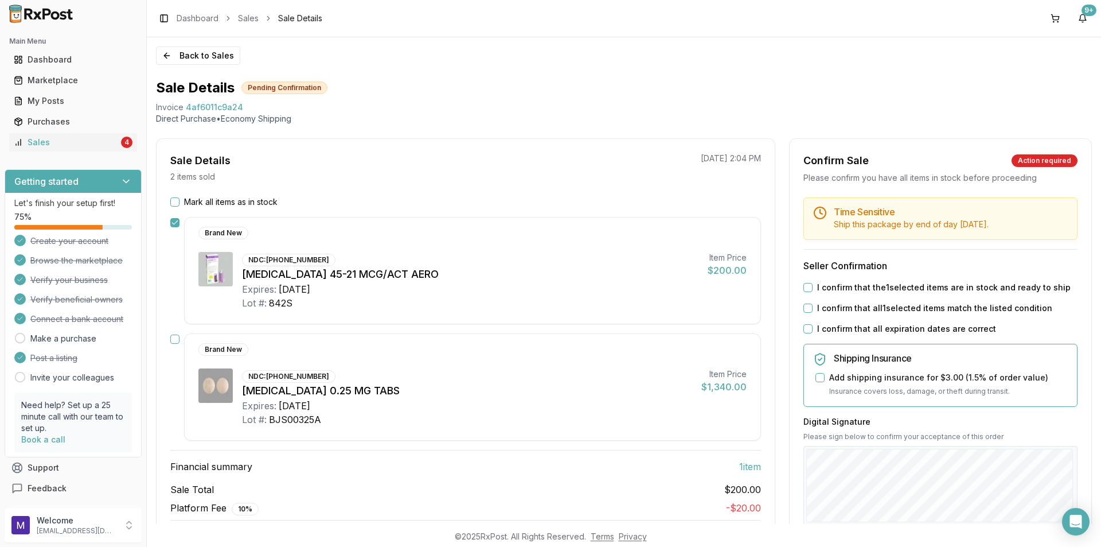
click at [176, 343] on button "button" at bounding box center [174, 338] width 9 height 9
click at [809, 284] on button "I confirm that the 2 selected items are in stock and ready to ship" at bounding box center [808, 287] width 9 height 9
click at [805, 306] on button "I confirm that all 2 selected items match the listed condition" at bounding box center [808, 307] width 9 height 9
click at [804, 333] on div "I confirm that all expiration dates are correct" at bounding box center [941, 328] width 274 height 11
click at [805, 329] on button "I confirm that all expiration dates are correct" at bounding box center [808, 328] width 9 height 9
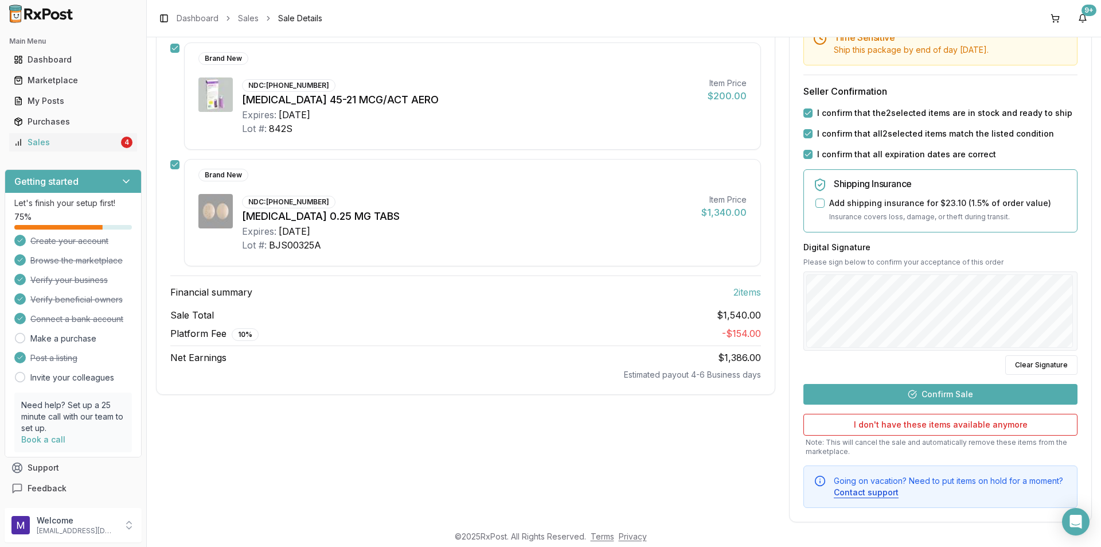
scroll to position [191, 0]
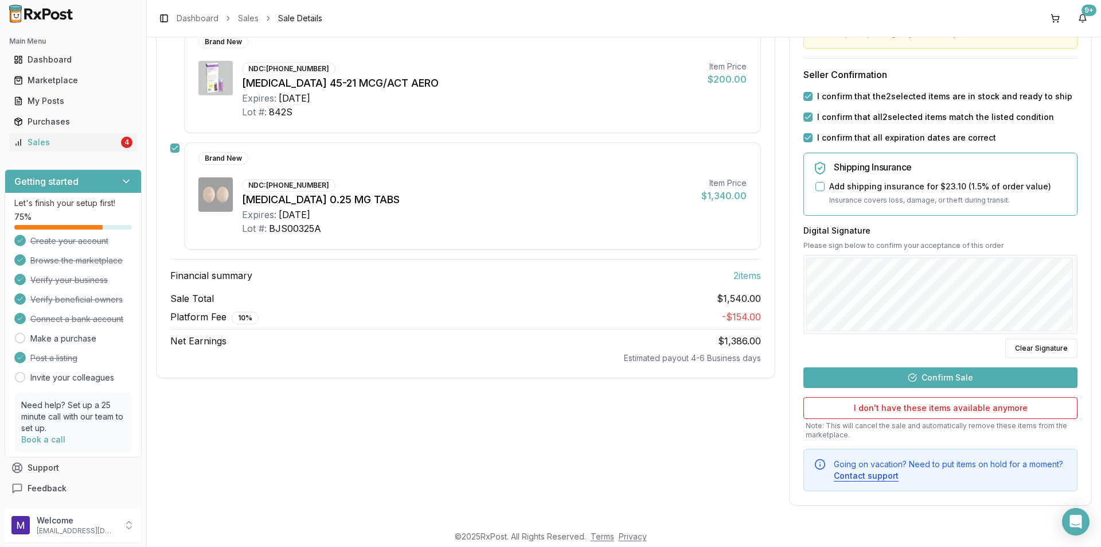
click at [961, 380] on button "Confirm Sale" at bounding box center [941, 377] width 274 height 21
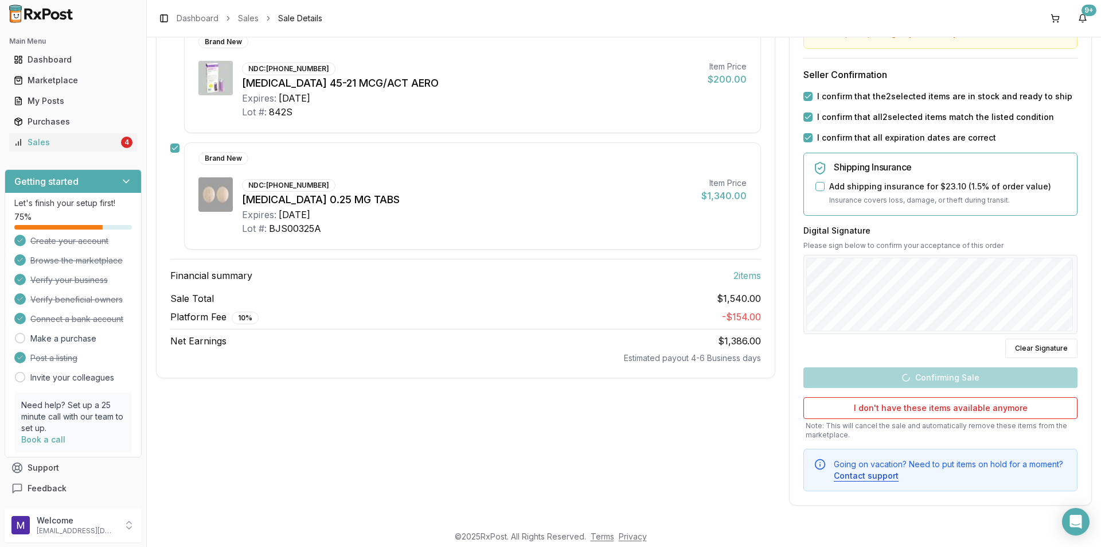
scroll to position [43, 0]
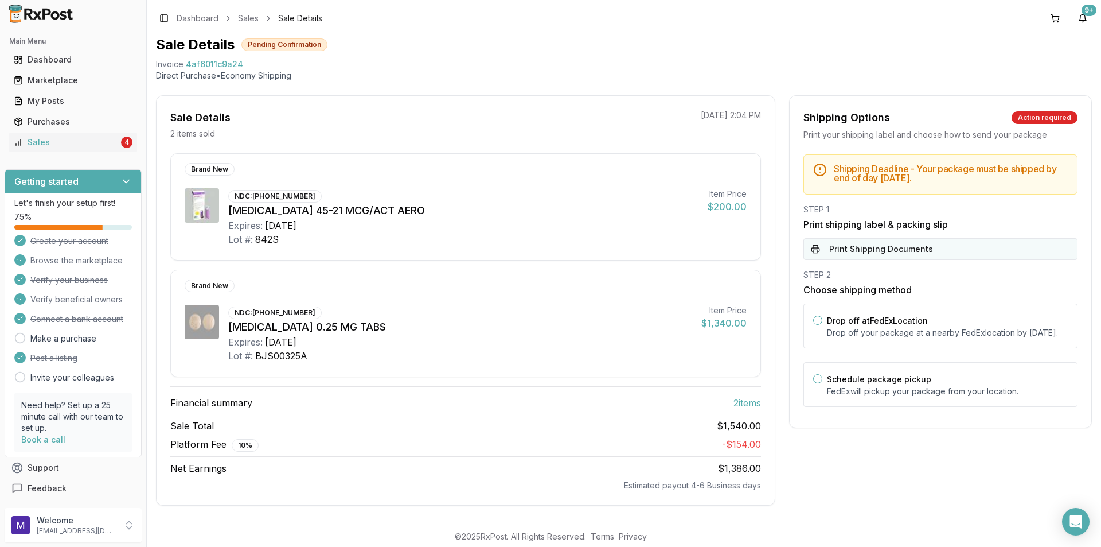
click at [922, 242] on button "Print Shipping Documents" at bounding box center [941, 249] width 274 height 22
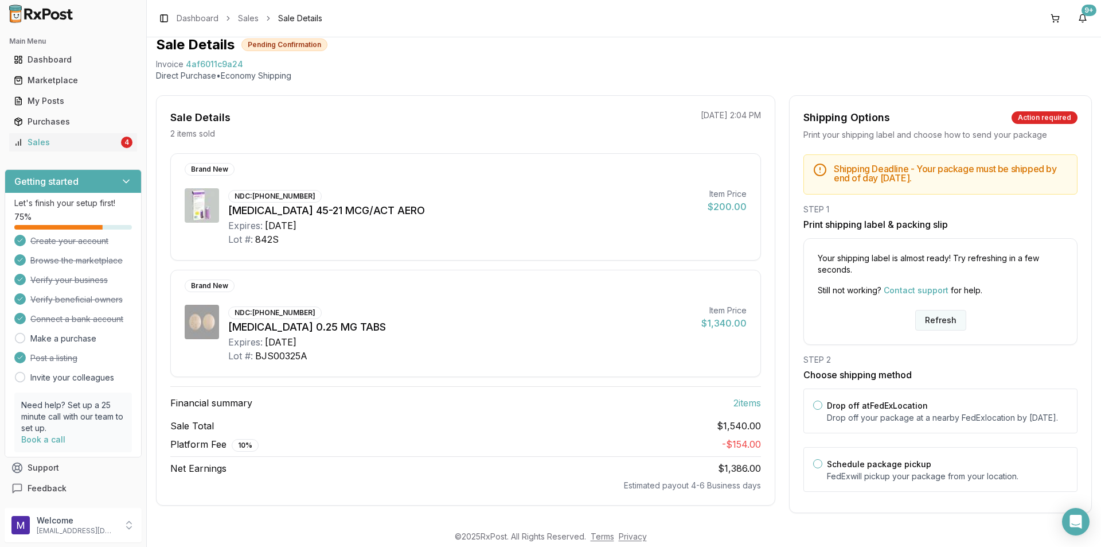
click at [951, 316] on button "Refresh" at bounding box center [941, 320] width 51 height 21
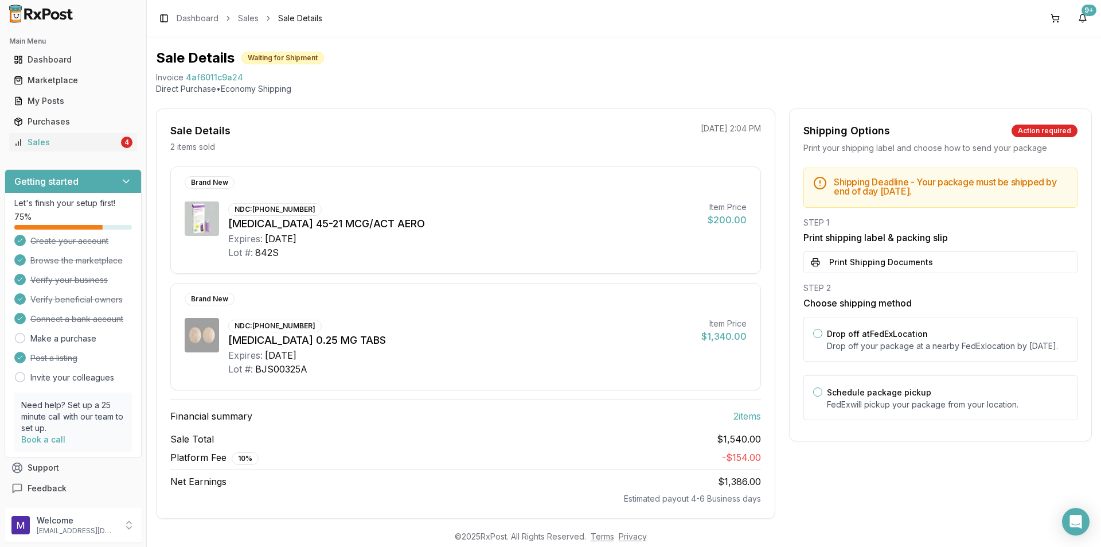
scroll to position [43, 0]
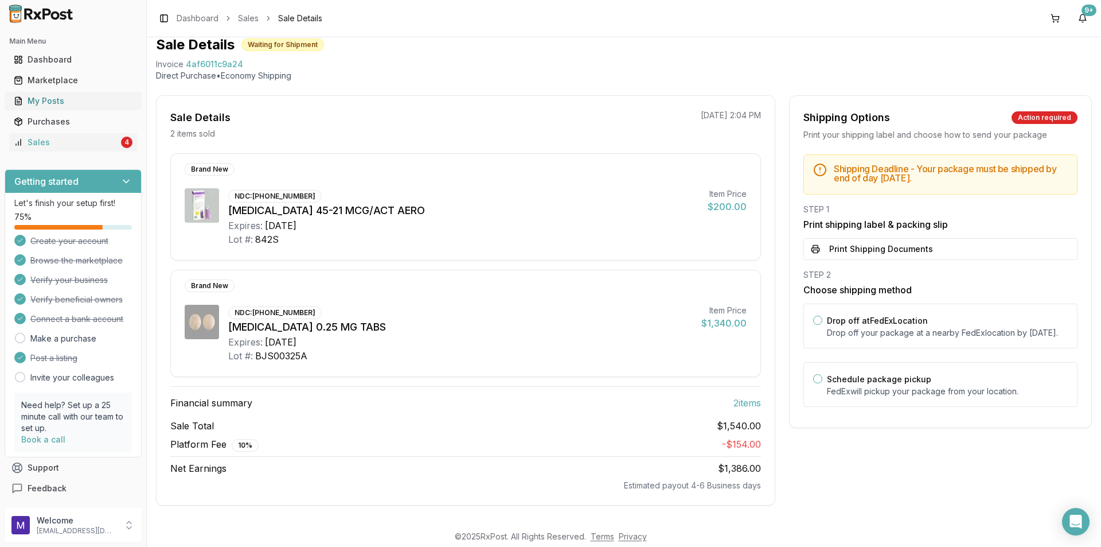
click at [57, 105] on div "My Posts" at bounding box center [73, 100] width 119 height 11
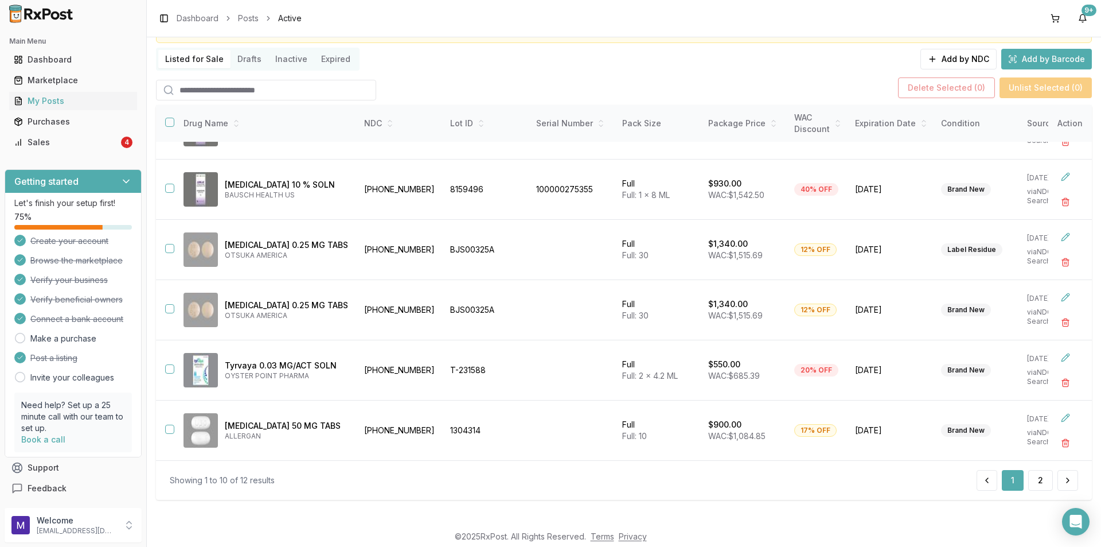
scroll to position [75, 0]
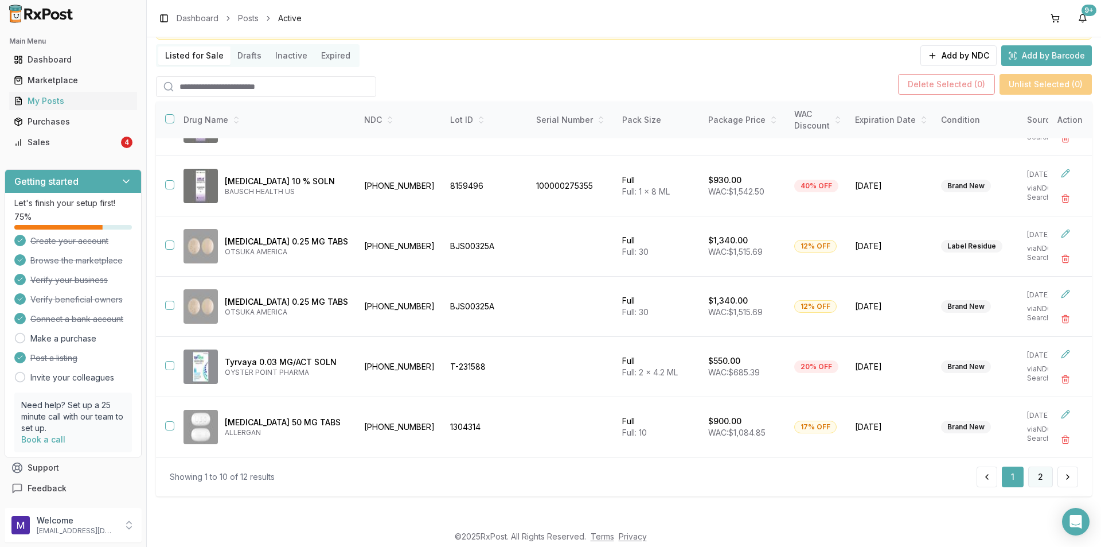
click at [1031, 476] on button "2" at bounding box center [1041, 476] width 25 height 21
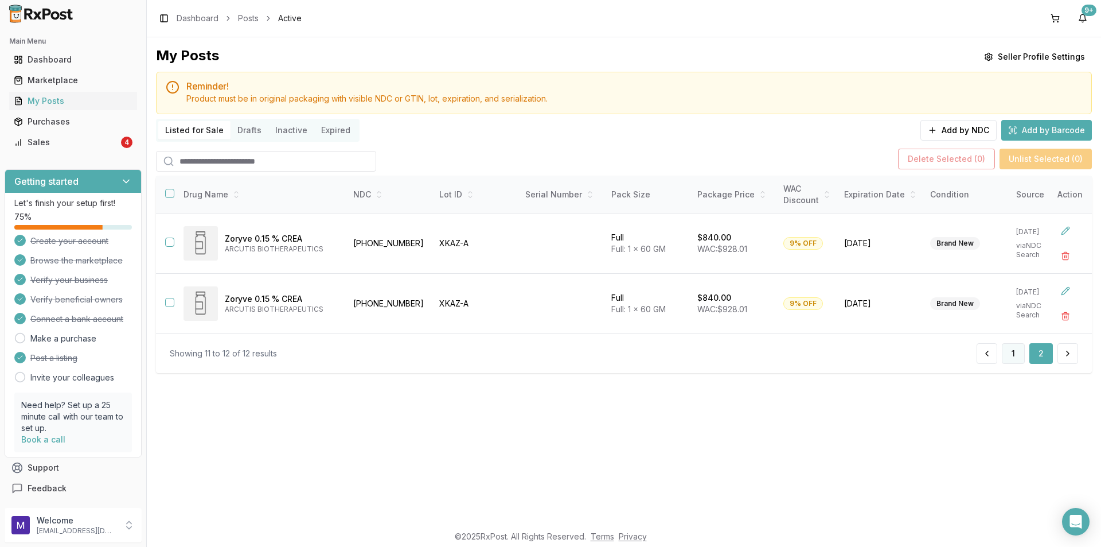
click at [1025, 356] on button "1" at bounding box center [1013, 353] width 23 height 21
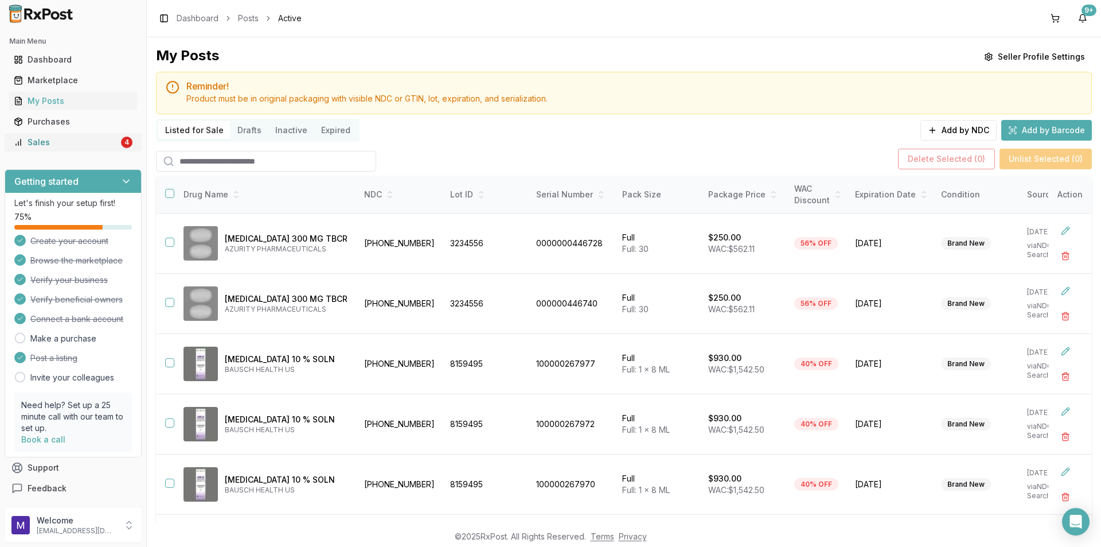
click at [47, 137] on div "Sales" at bounding box center [66, 142] width 105 height 11
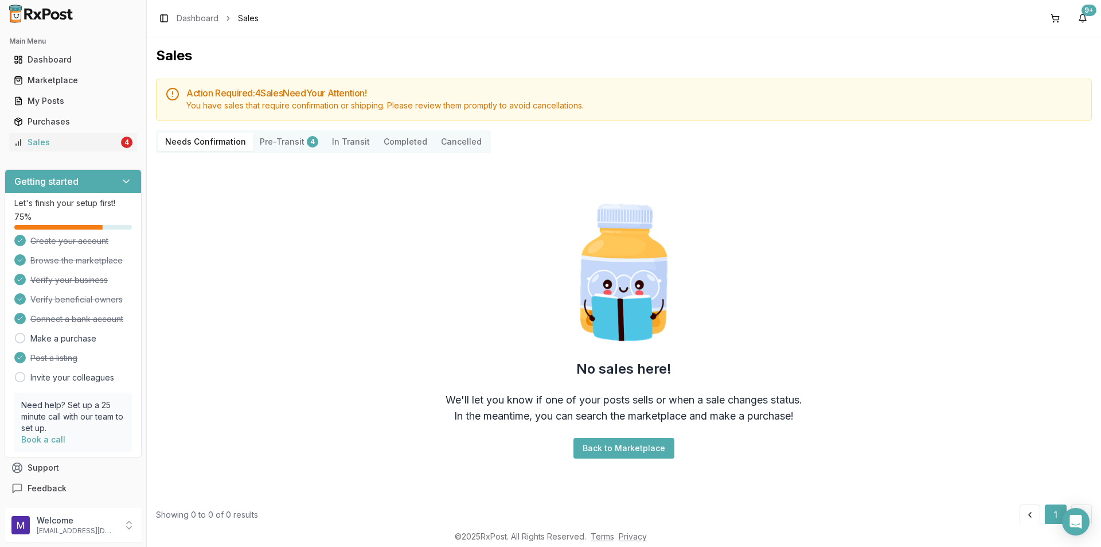
click at [294, 143] on button "Pre-Transit 4" at bounding box center [289, 142] width 72 height 18
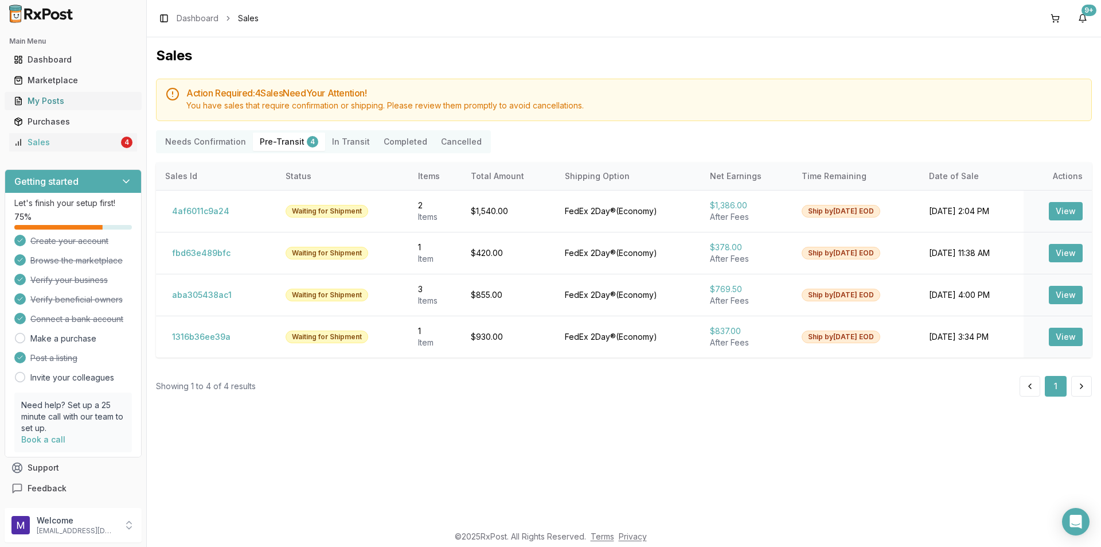
click at [84, 103] on div "My Posts" at bounding box center [73, 100] width 119 height 11
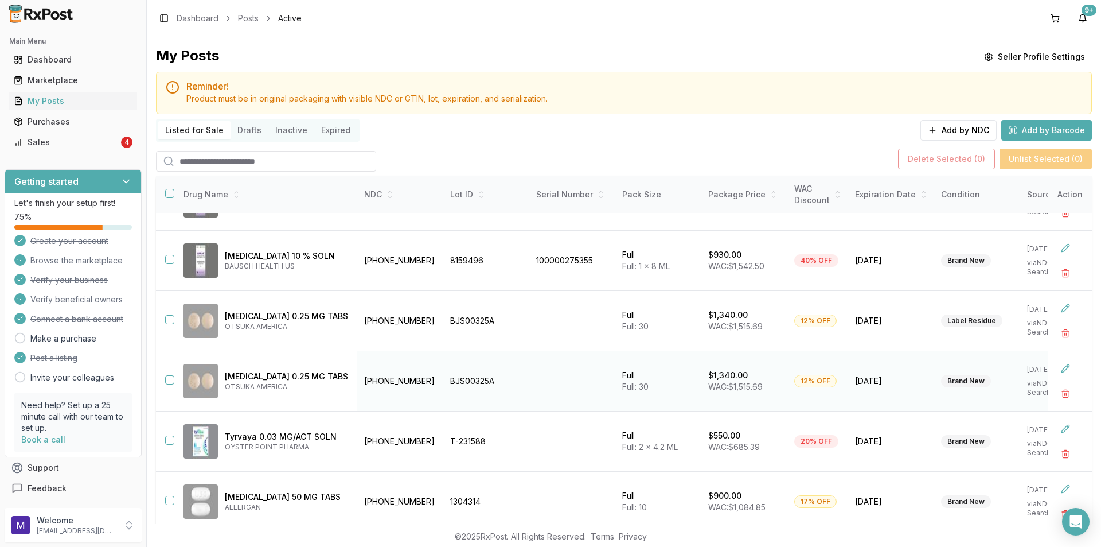
scroll to position [289, 0]
click at [73, 141] on div "Sales" at bounding box center [66, 142] width 105 height 11
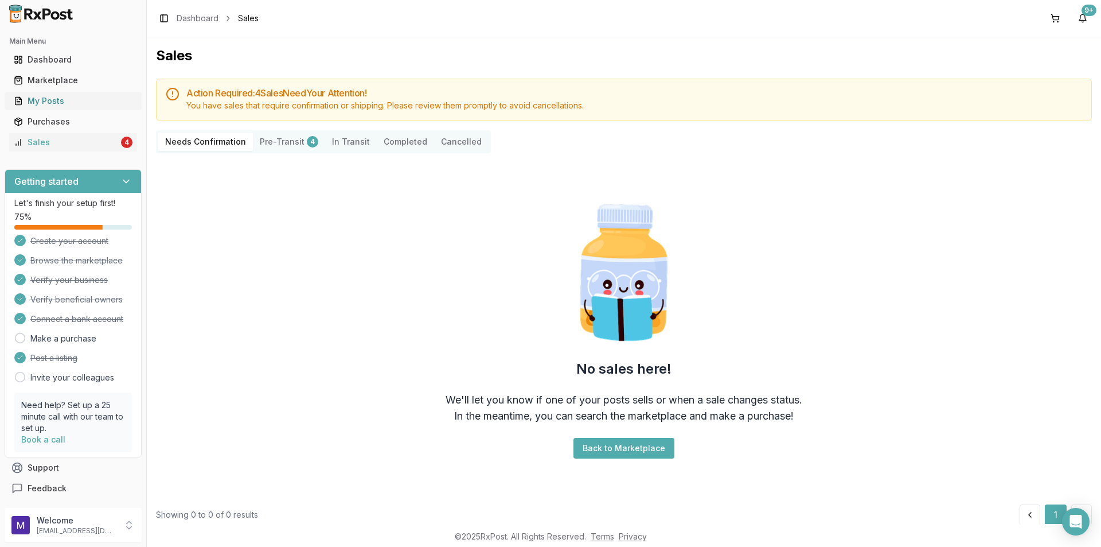
click at [96, 104] on div "My Posts" at bounding box center [73, 100] width 119 height 11
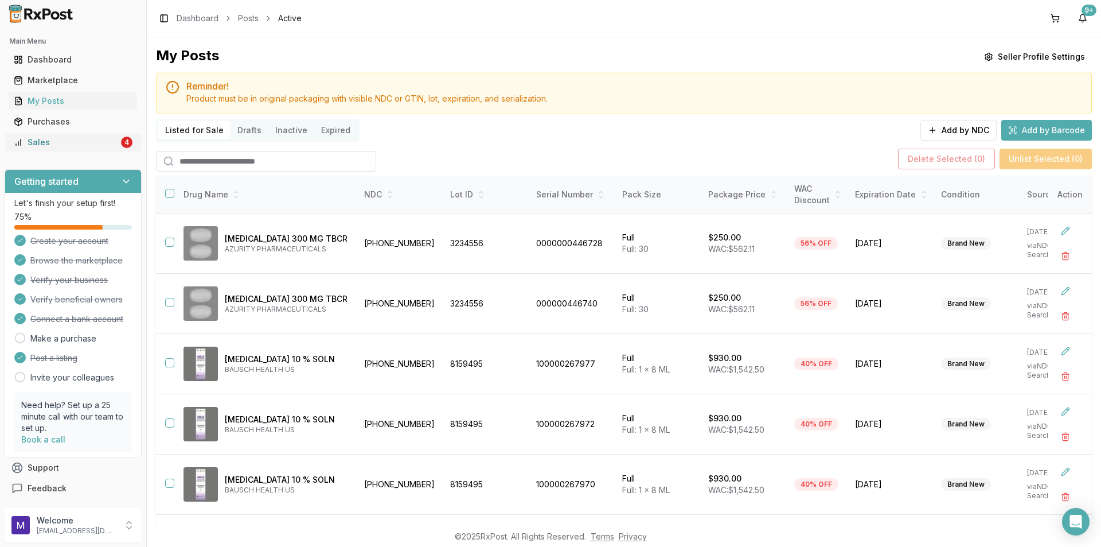
click at [22, 139] on div "Sales" at bounding box center [66, 142] width 105 height 11
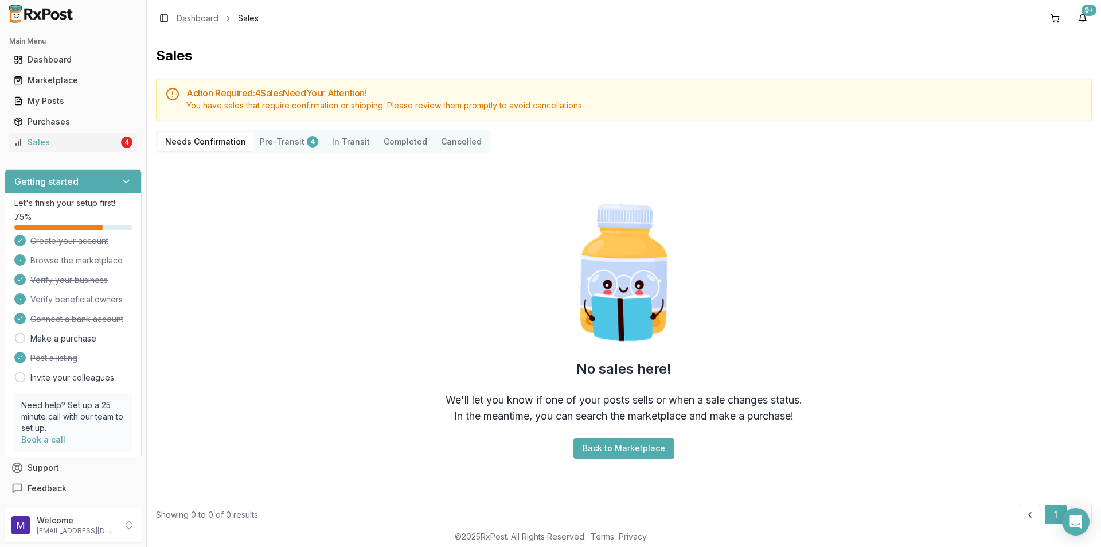
click at [284, 142] on button "Pre-Transit 4" at bounding box center [289, 142] width 72 height 18
